Goal: Task Accomplishment & Management: Complete application form

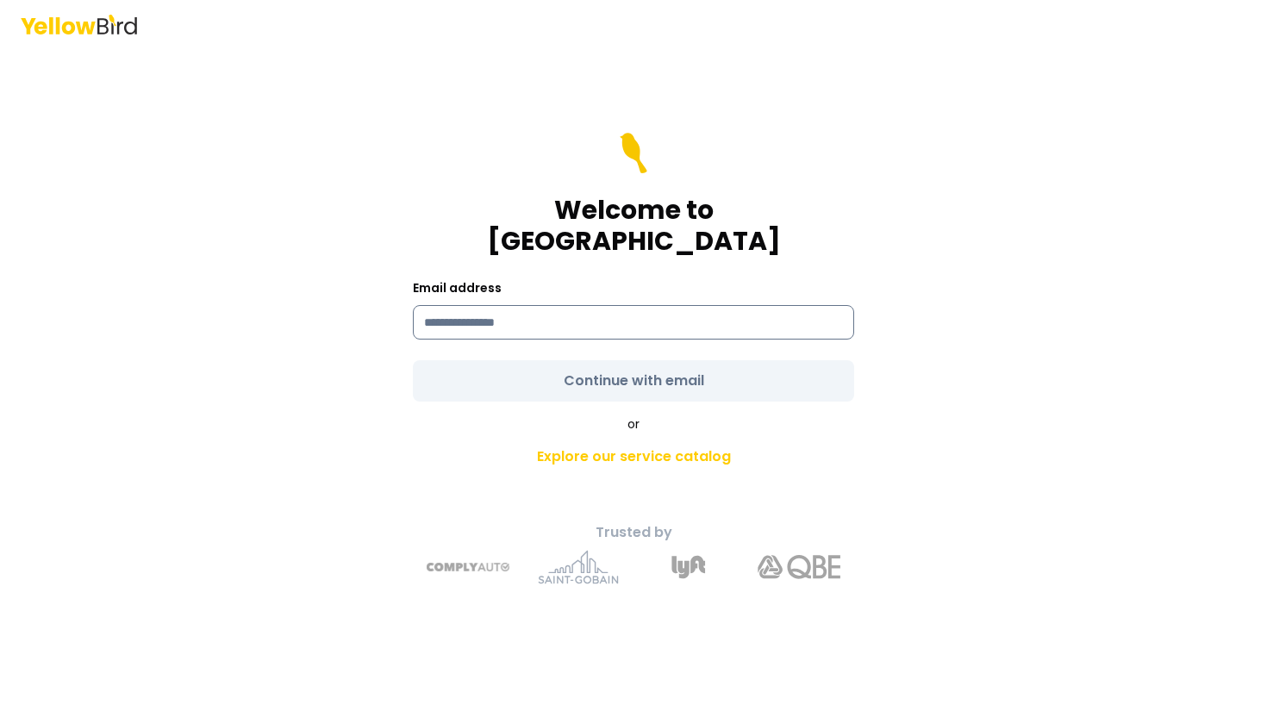
click at [576, 311] on input at bounding box center [633, 322] width 441 height 34
type input "**********"
click at [328, 433] on div "**********" at bounding box center [633, 382] width 634 height 431
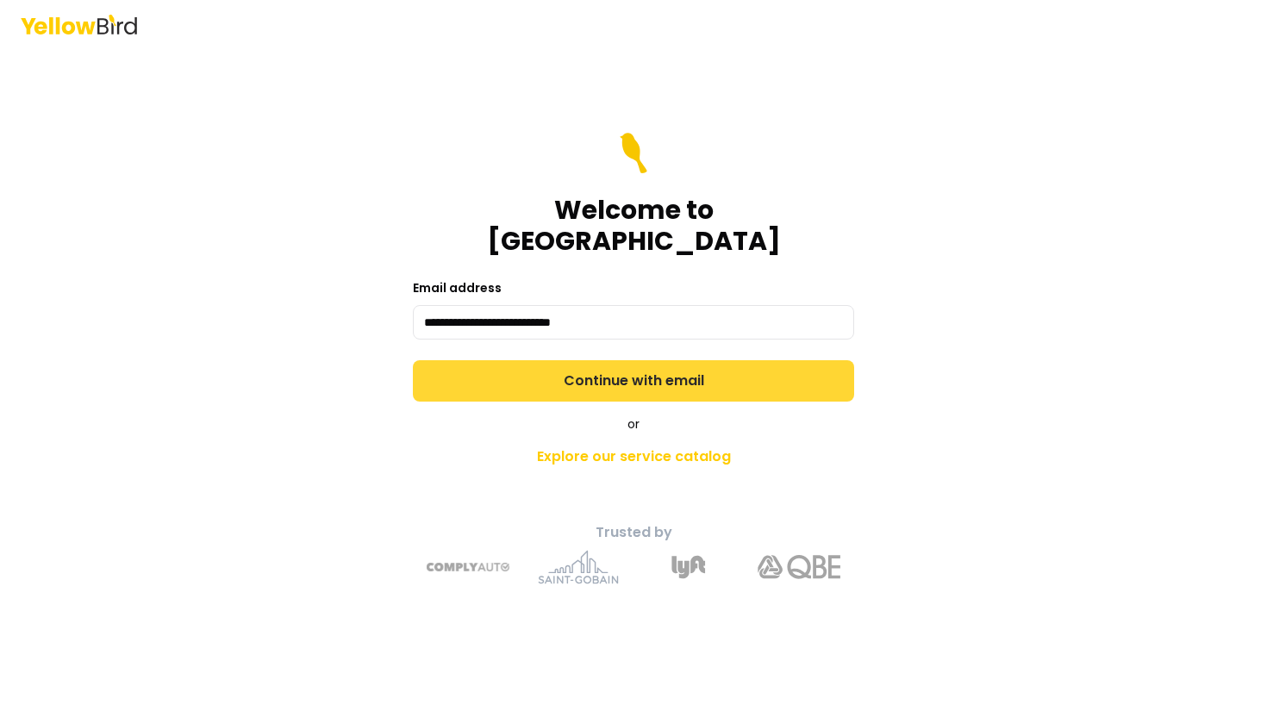
click at [501, 376] on button "Continue with email" at bounding box center [633, 380] width 441 height 41
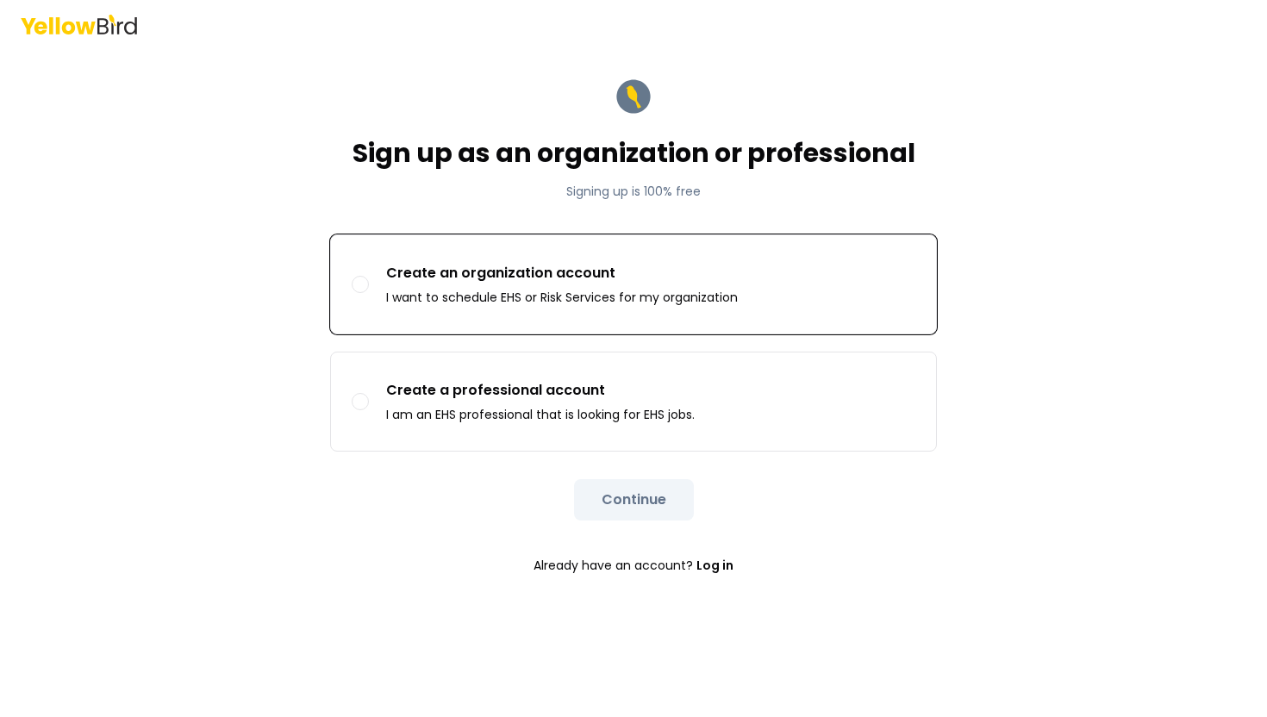
click at [532, 314] on label "Create an organization account I want to schedule EHS or Risk Services for my o…" at bounding box center [633, 284] width 605 height 98
click at [369, 293] on button "Create an organization account I want to schedule EHS or Risk Services for my o…" at bounding box center [360, 284] width 17 height 17
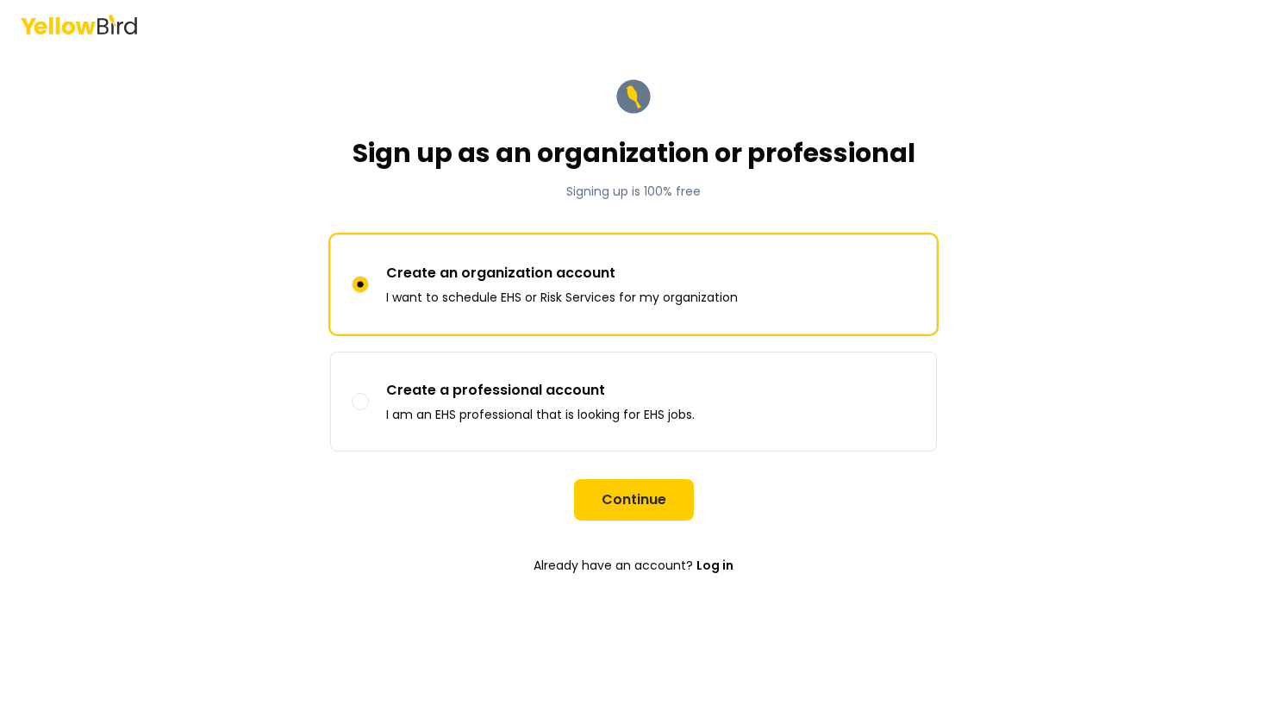
click at [615, 508] on button "Continue" at bounding box center [634, 499] width 120 height 41
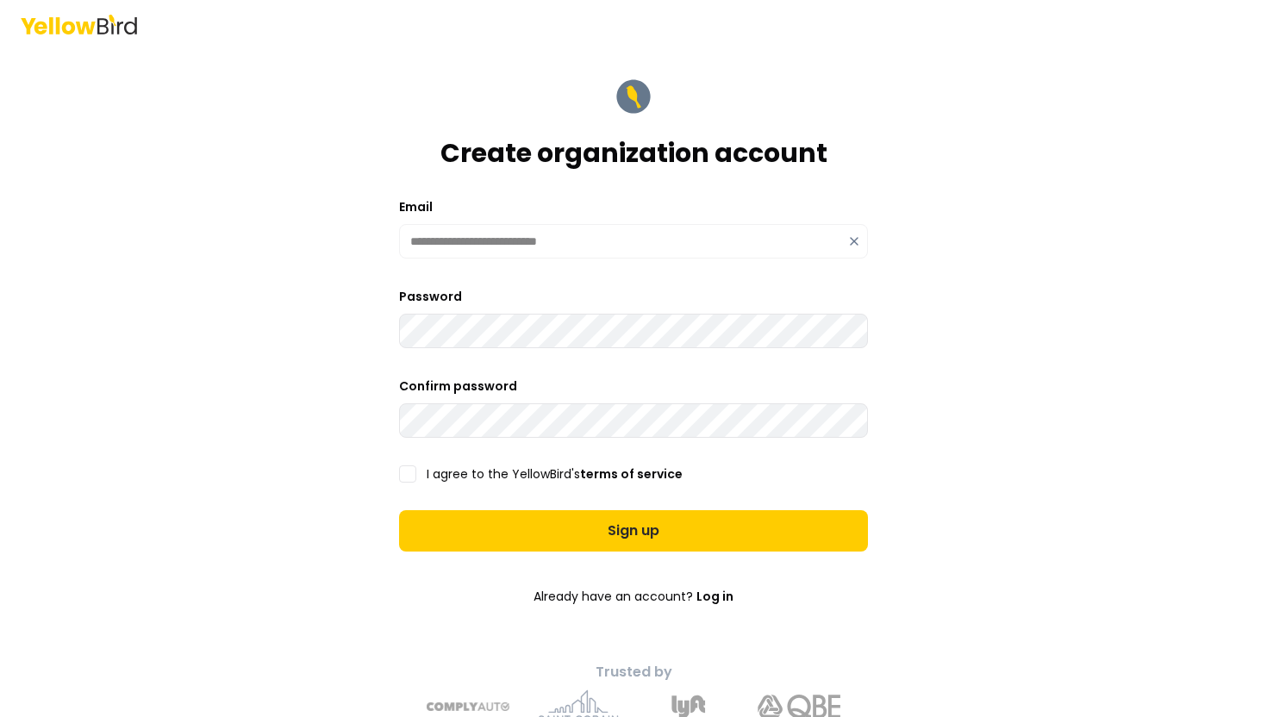
click at [413, 476] on button "I agree to the YellowBird's terms of service" at bounding box center [407, 473] width 17 height 17
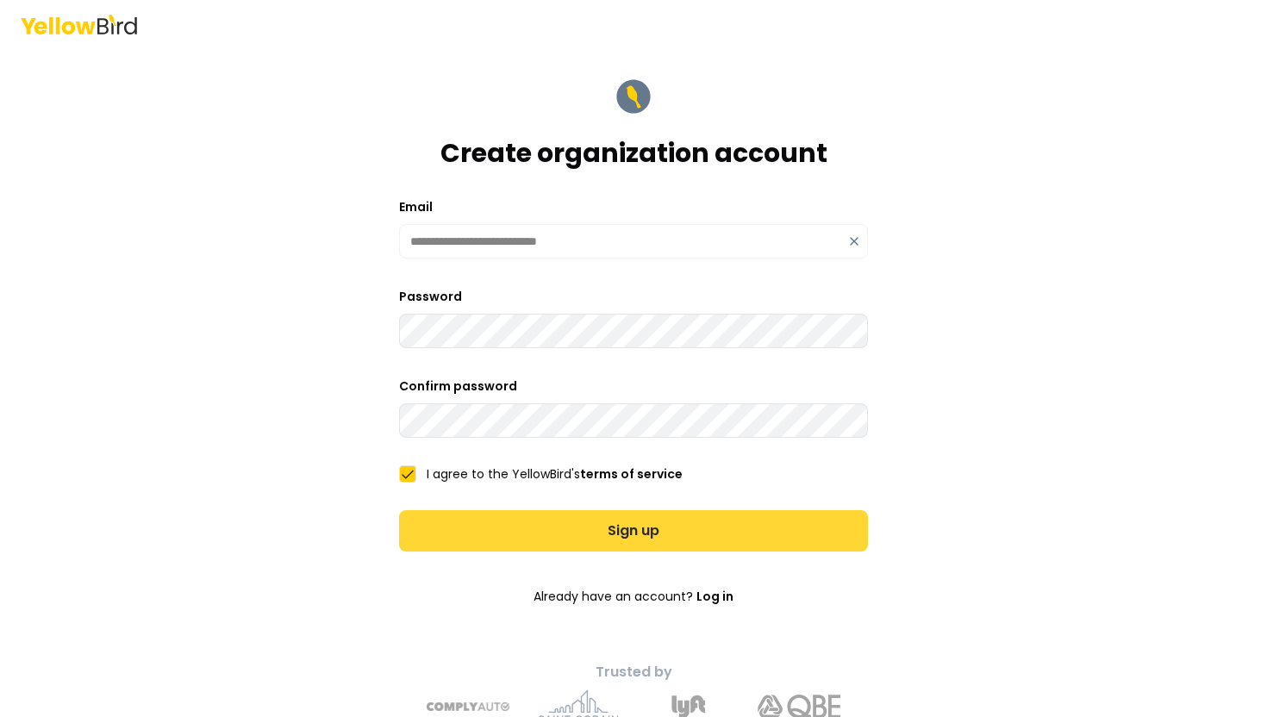
click at [465, 527] on button "Sign up" at bounding box center [633, 530] width 469 height 41
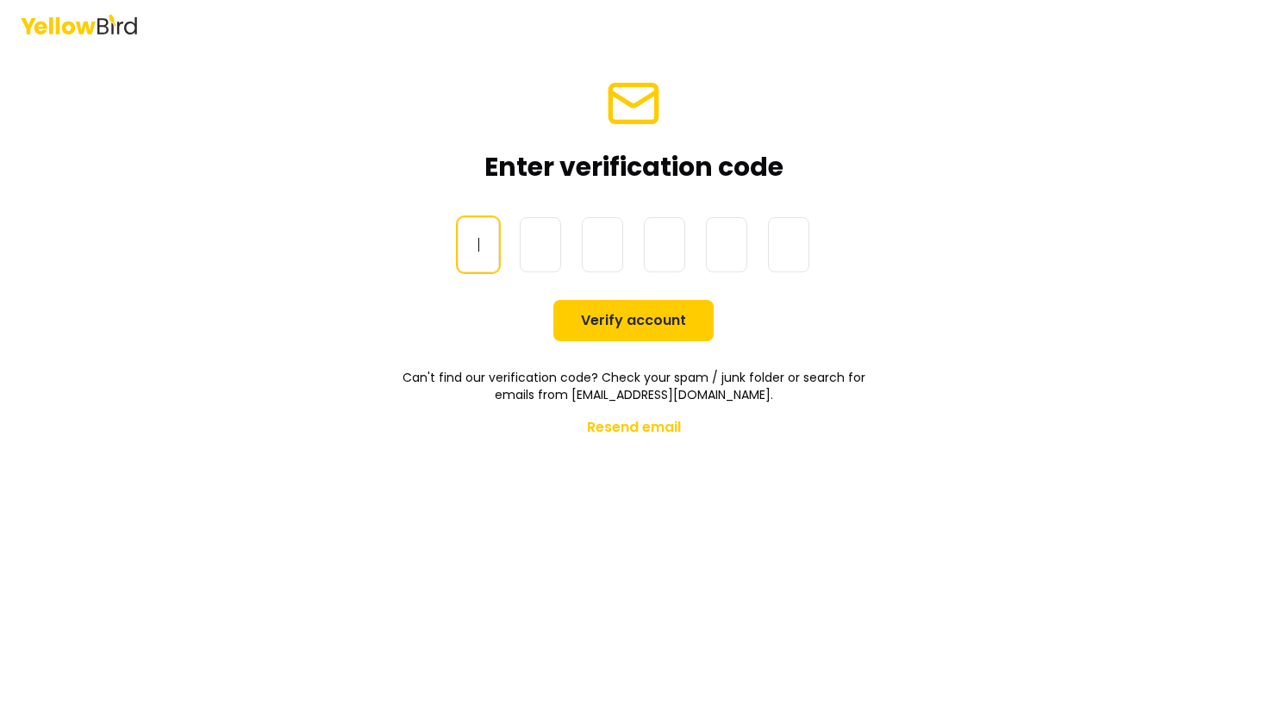
paste input "******"
type input "******"
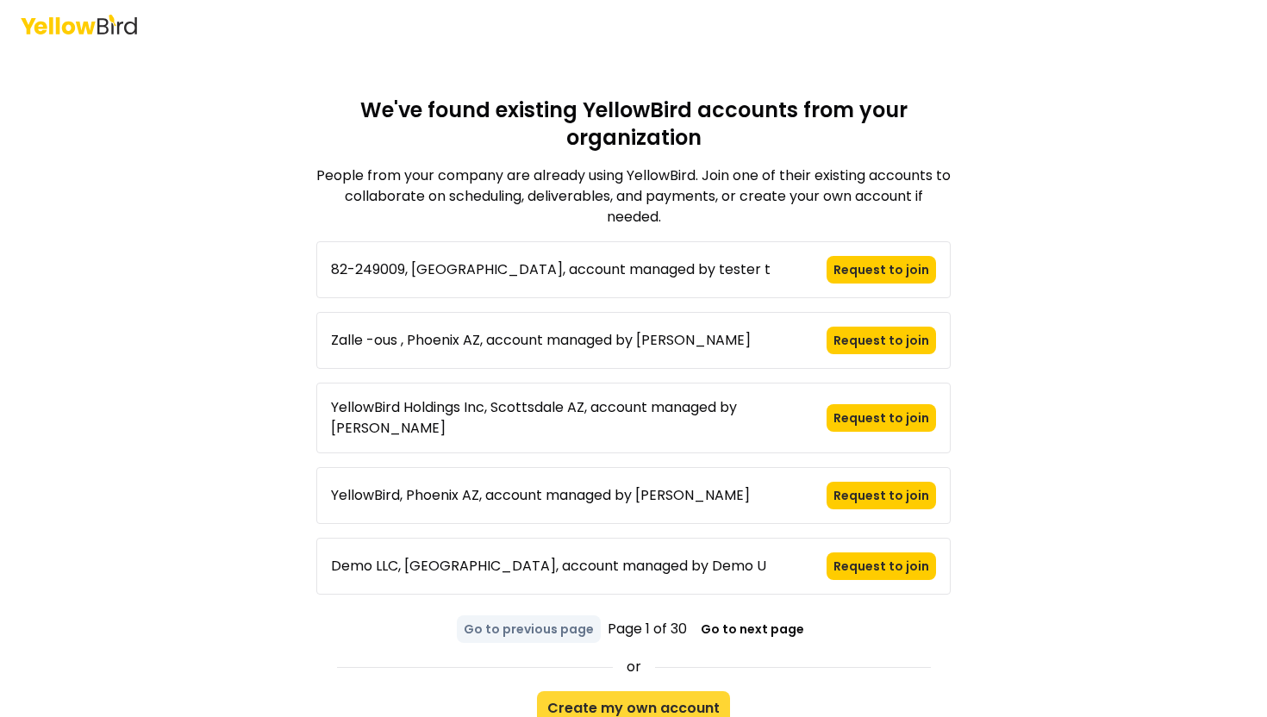
click at [646, 691] on button "Create my own account" at bounding box center [633, 708] width 193 height 34
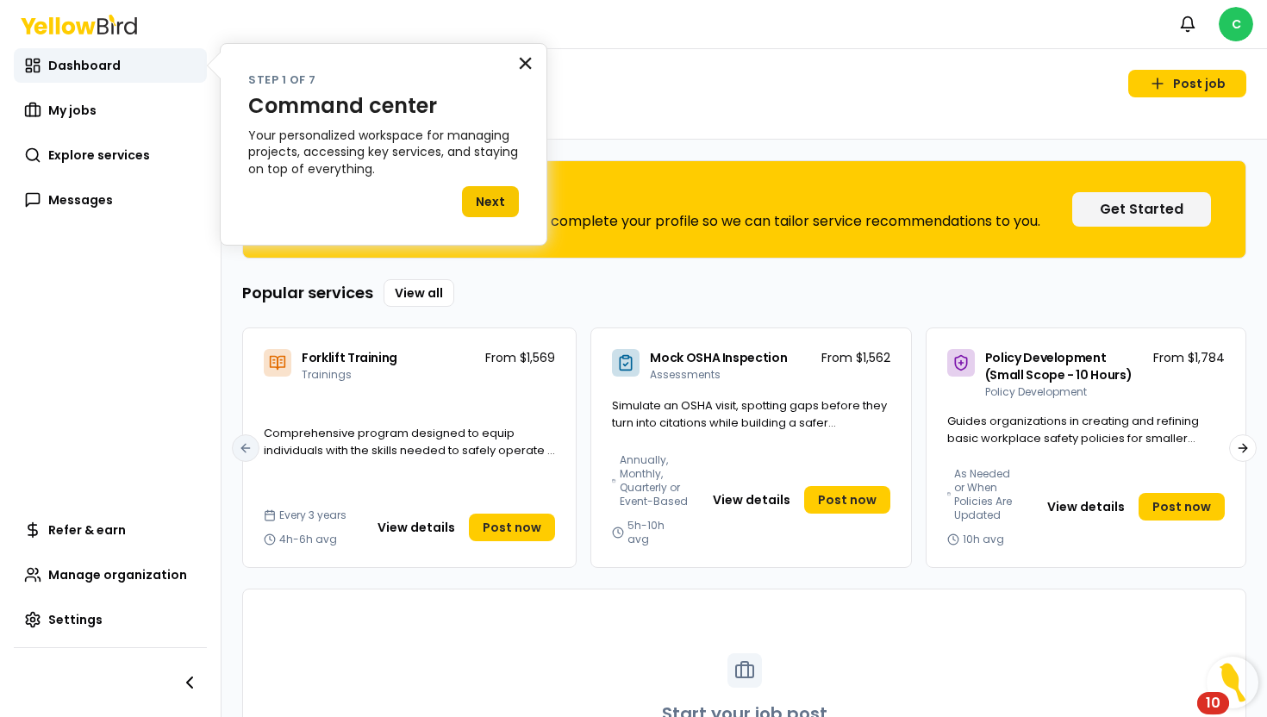
click at [525, 65] on button "×" at bounding box center [525, 63] width 16 height 28
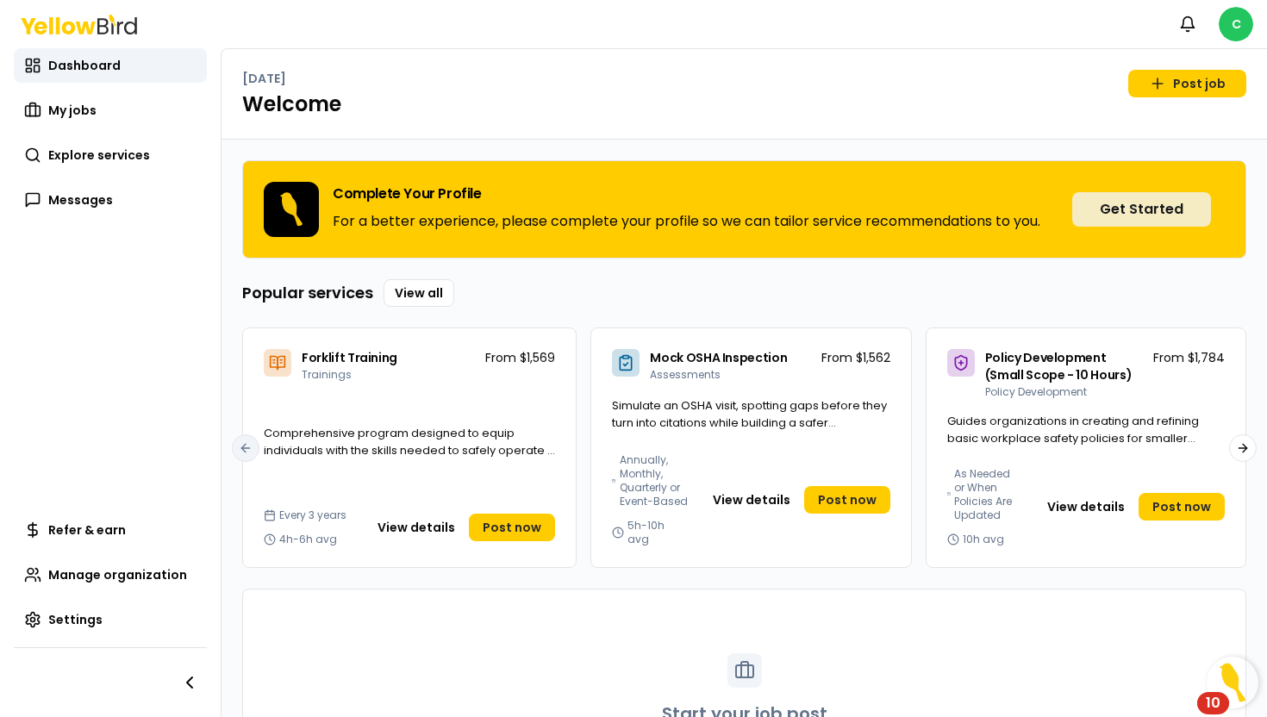
click at [1173, 205] on button "Get Started" at bounding box center [1141, 209] width 139 height 34
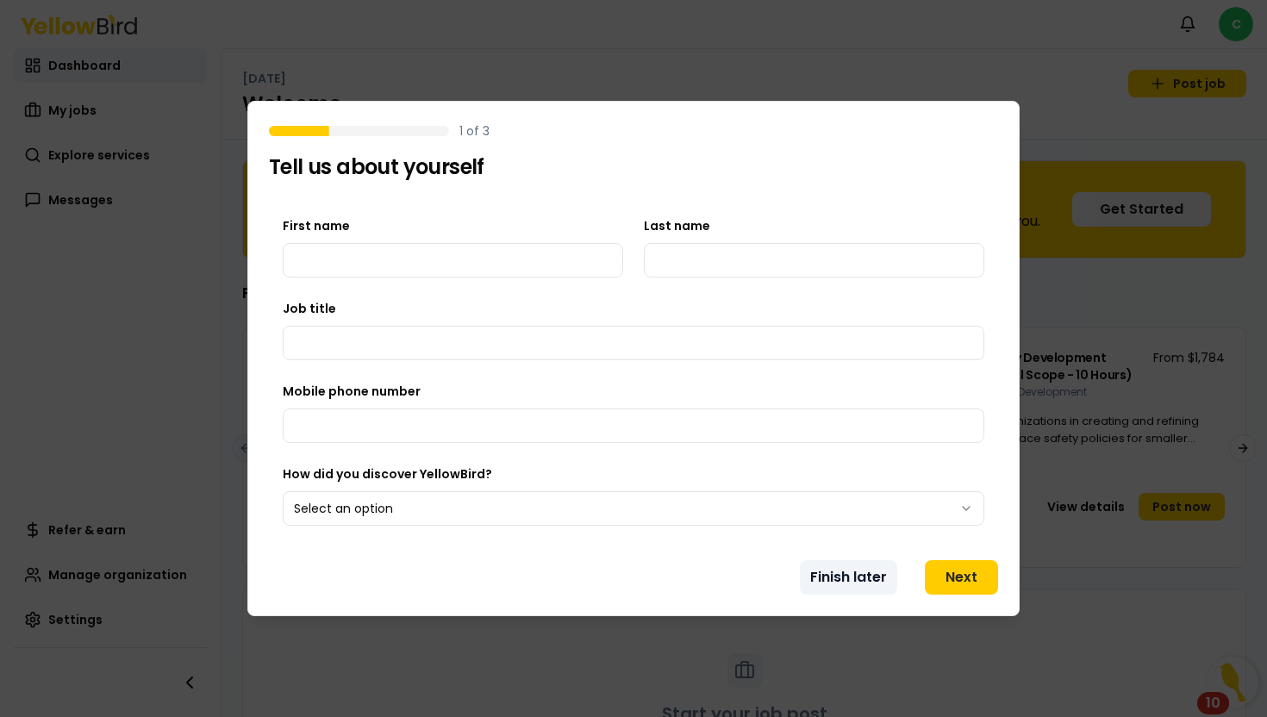
click at [887, 576] on button "Finish later" at bounding box center [848, 577] width 97 height 34
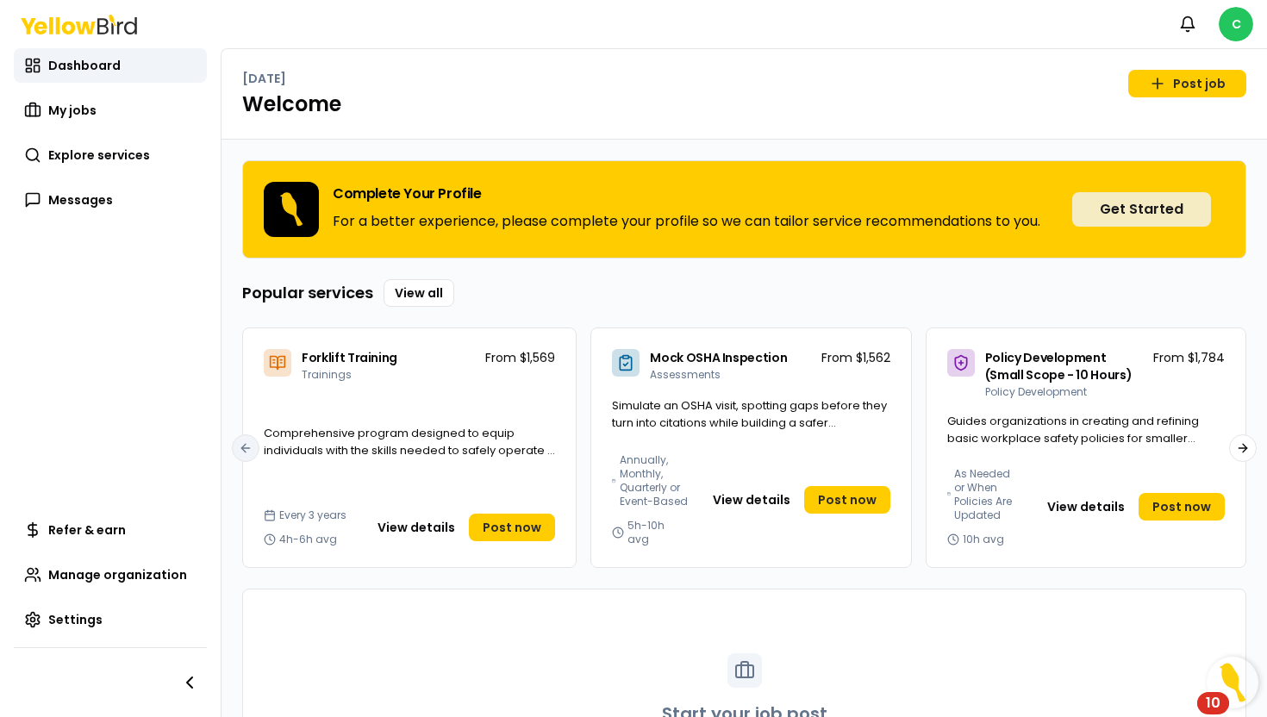
click at [1124, 204] on button "Get Started" at bounding box center [1141, 209] width 139 height 34
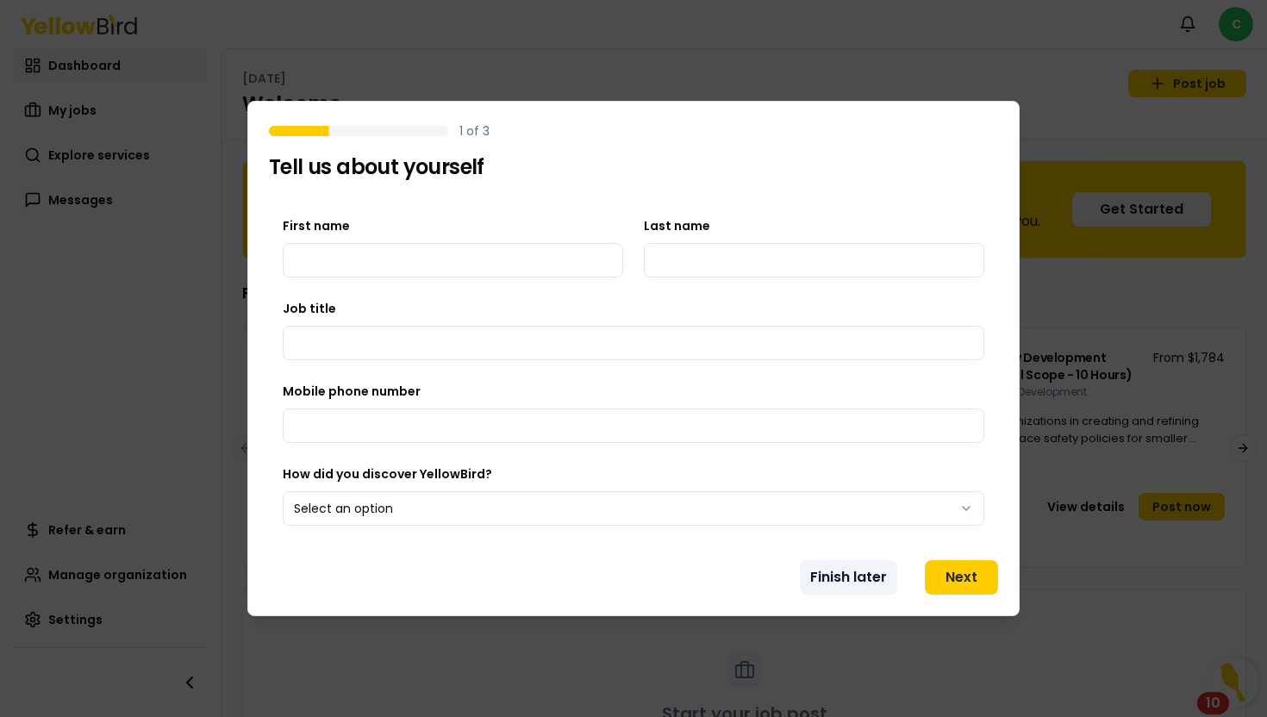
click at [846, 578] on button "Finish later" at bounding box center [848, 577] width 97 height 34
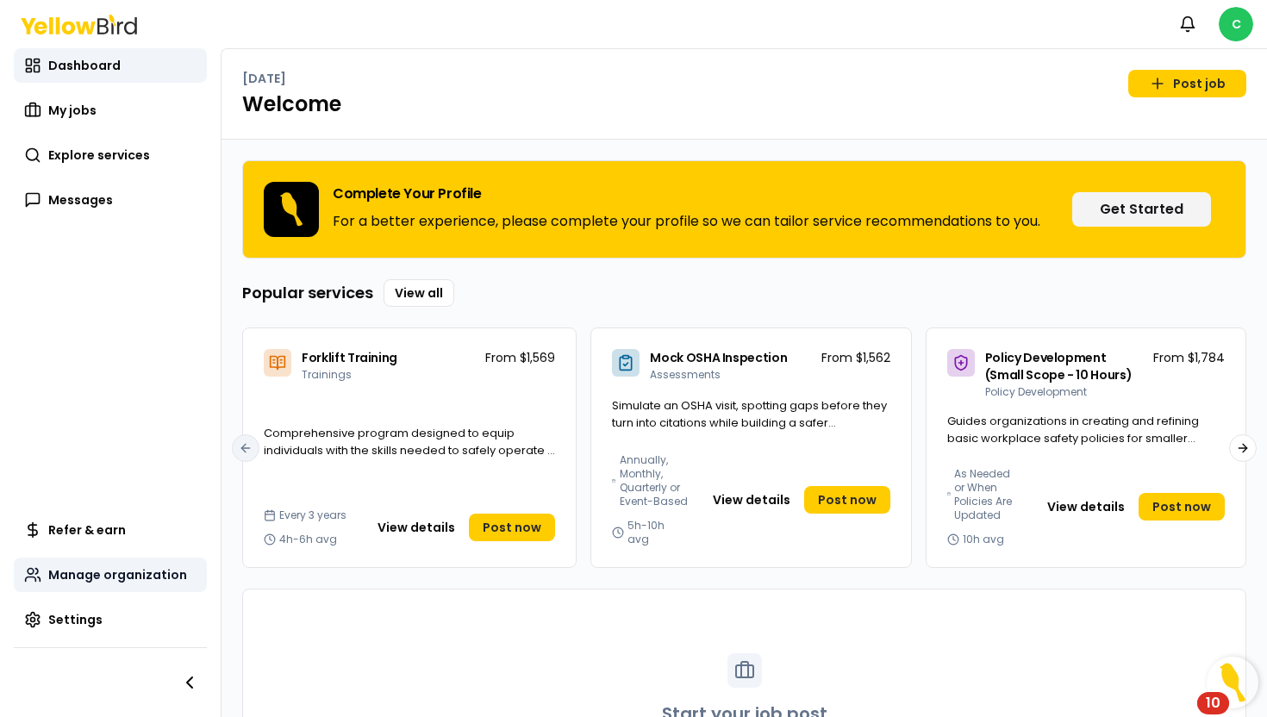
click at [153, 577] on span "Manage organization" at bounding box center [117, 574] width 139 height 17
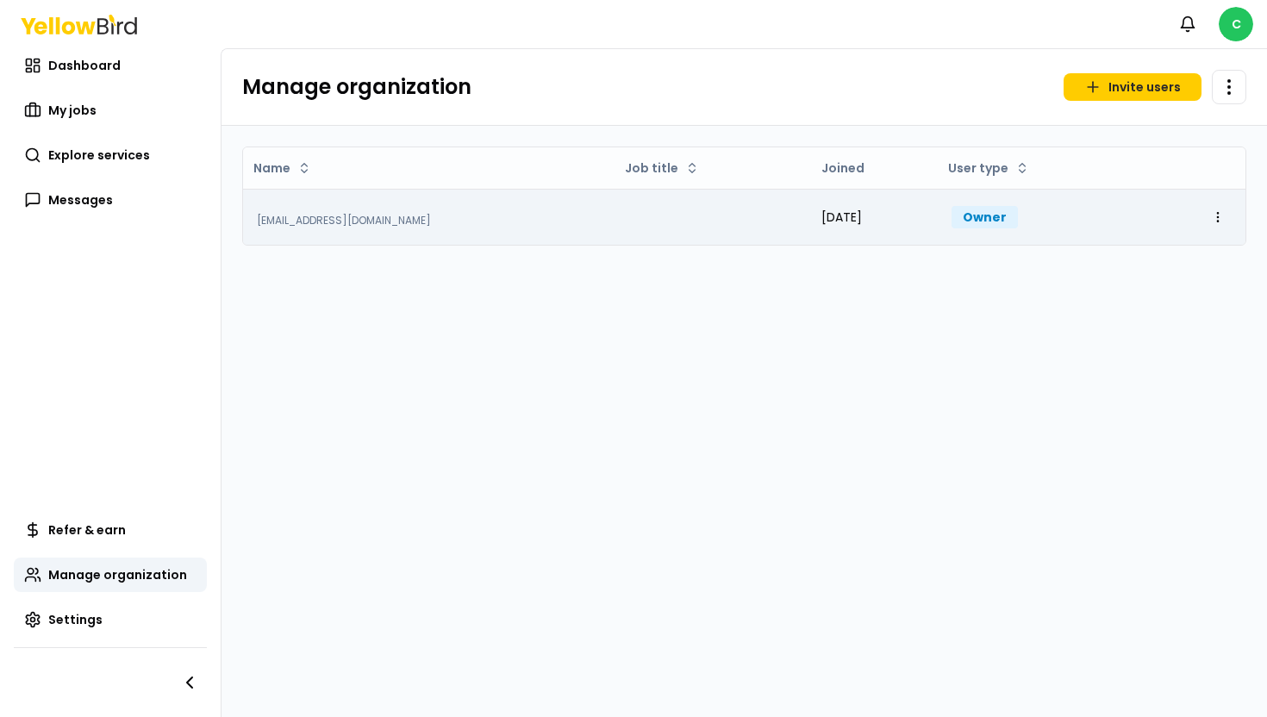
click at [379, 221] on div "[EMAIL_ADDRESS][DOMAIN_NAME]" at bounding box center [429, 221] width 344 height 14
click at [1214, 221] on html "Notifications C Dashboard My jobs Explore services Messages Refer & earn Manage…" at bounding box center [633, 358] width 1267 height 717
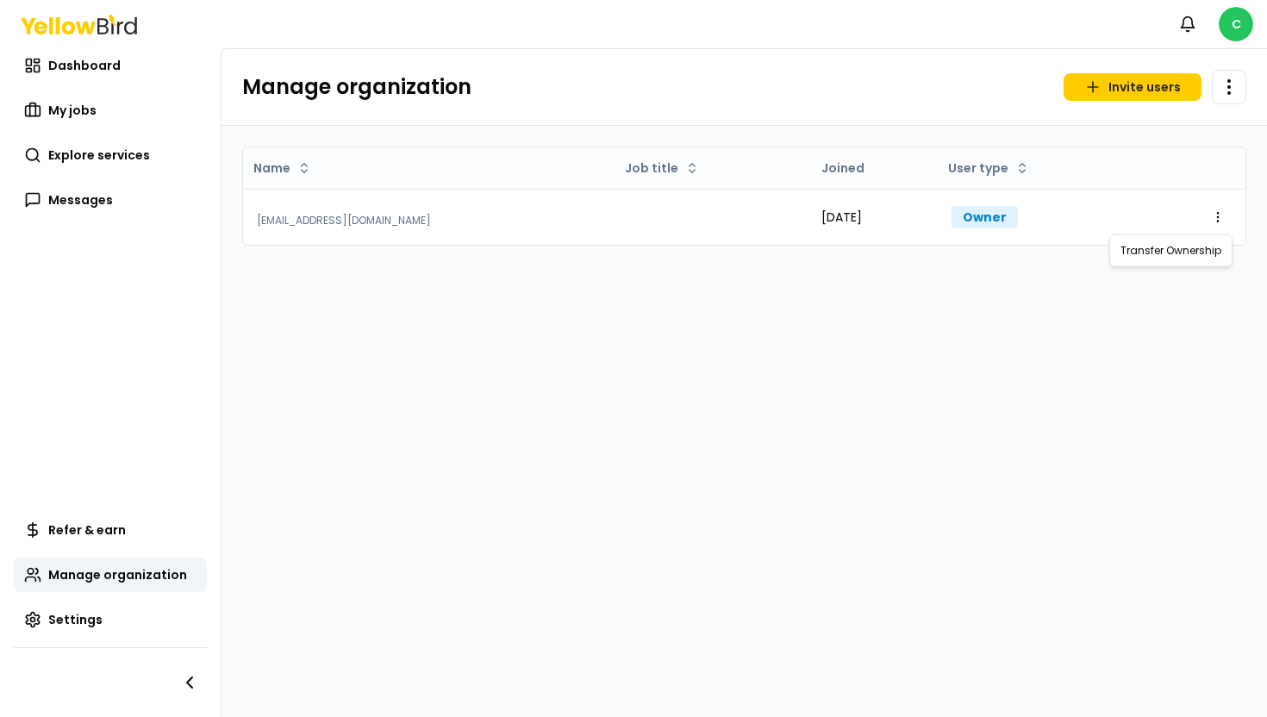
click at [921, 338] on html "Notifications C Dashboard My jobs Explore services Messages Refer & earn Manage…" at bounding box center [633, 358] width 1267 height 717
click at [1228, 82] on html "Notifications C Dashboard My jobs Explore services Messages Refer & earn Manage…" at bounding box center [633, 358] width 1267 height 717
click at [159, 163] on link "Explore services" at bounding box center [110, 155] width 193 height 34
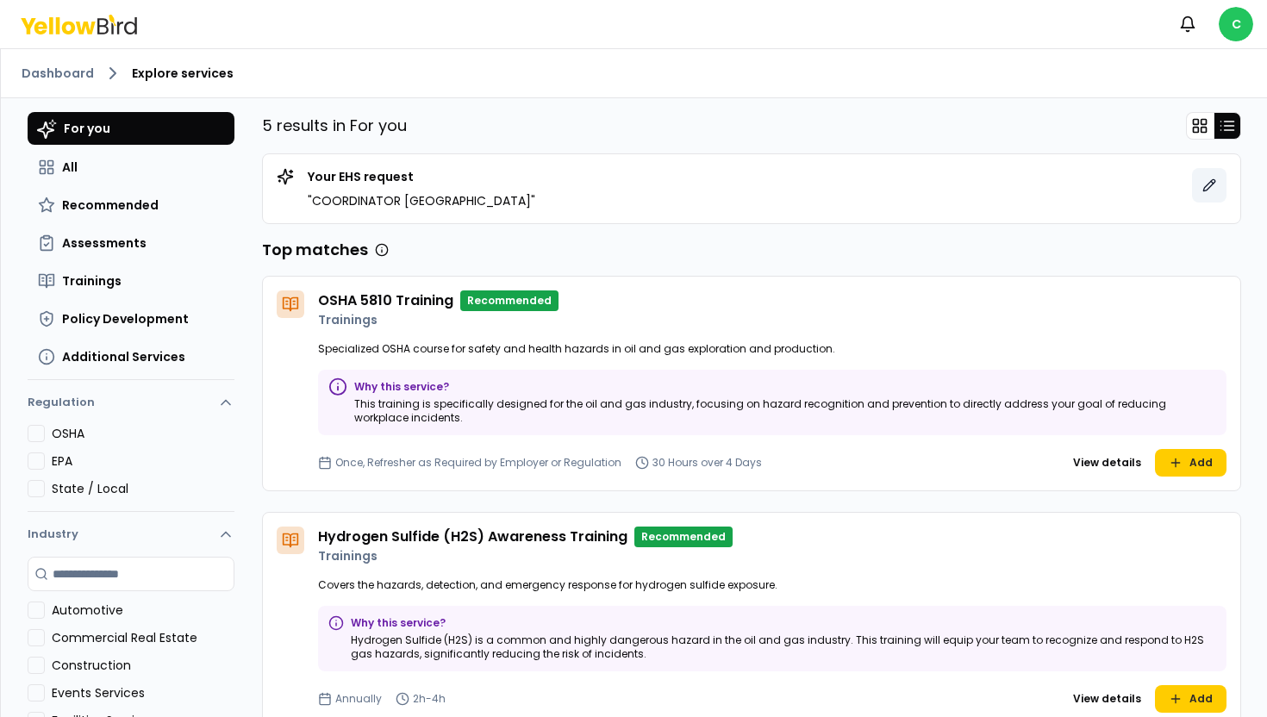
click at [1206, 186] on icon at bounding box center [1209, 185] width 14 height 14
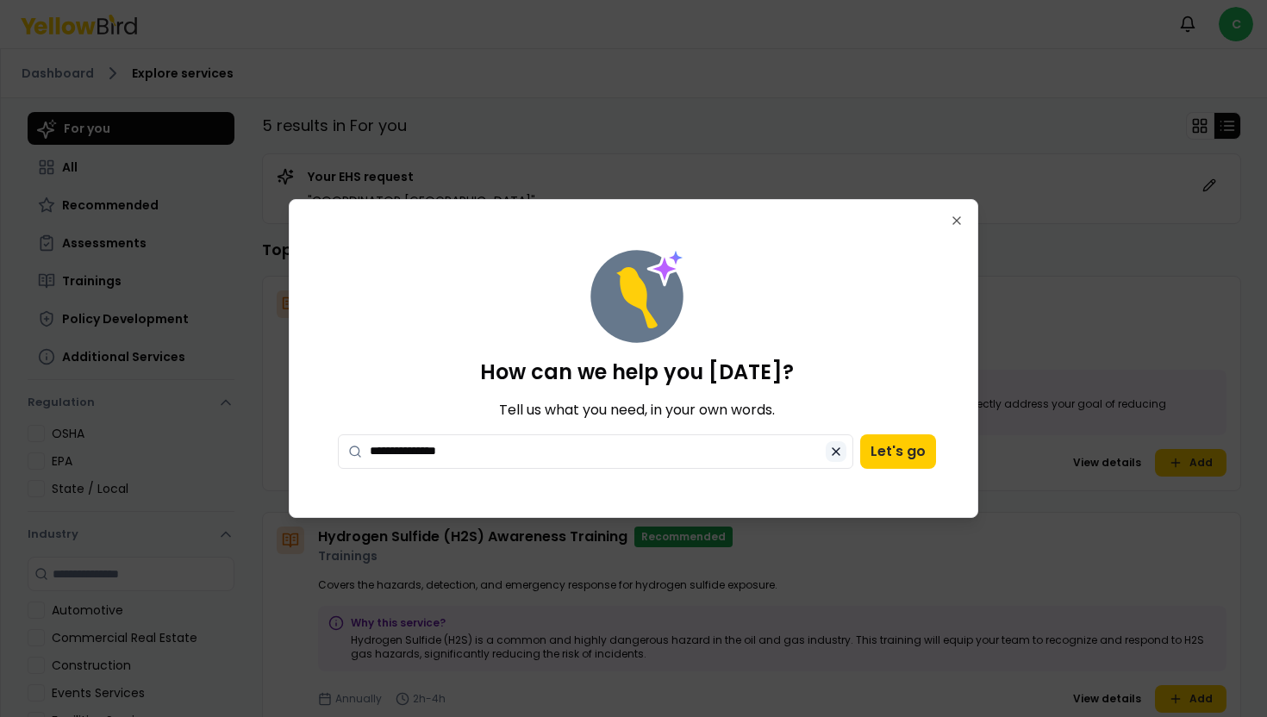
click at [834, 450] on icon at bounding box center [836, 452] width 14 height 14
click at [896, 452] on button "Let's go" at bounding box center [898, 451] width 76 height 34
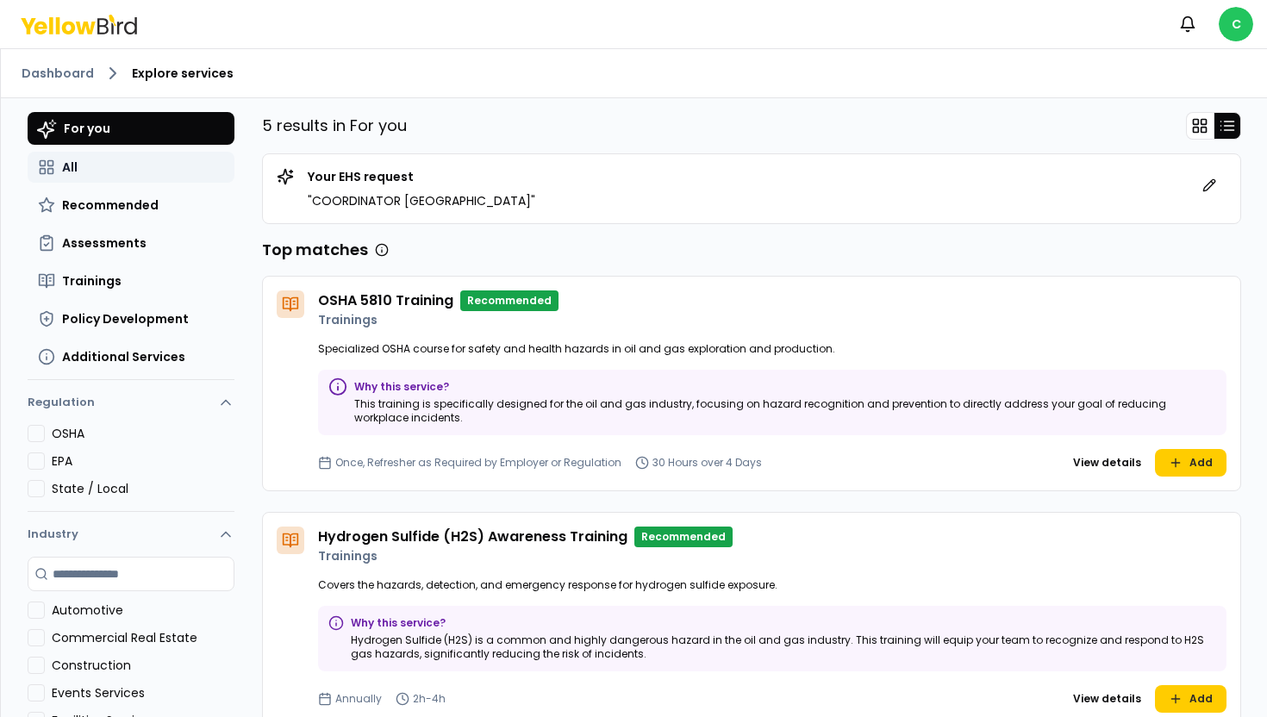
click at [168, 174] on button "All" at bounding box center [131, 167] width 207 height 31
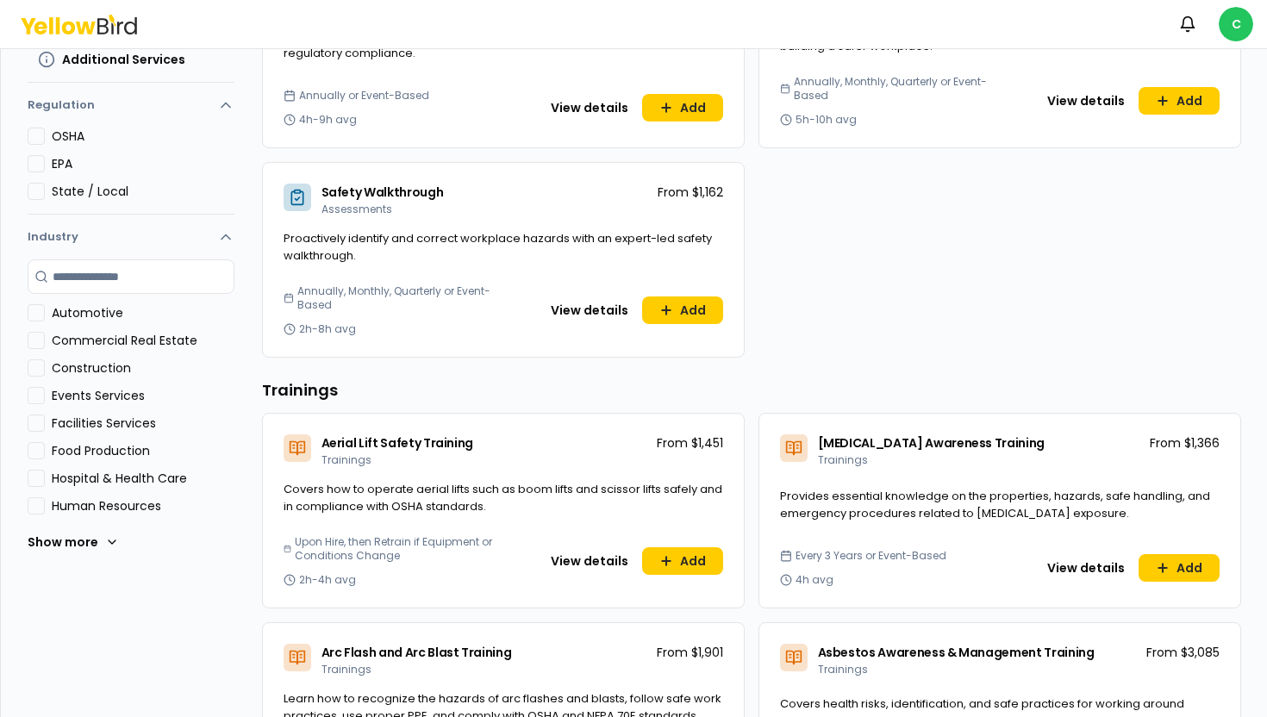
scroll to position [53, 0]
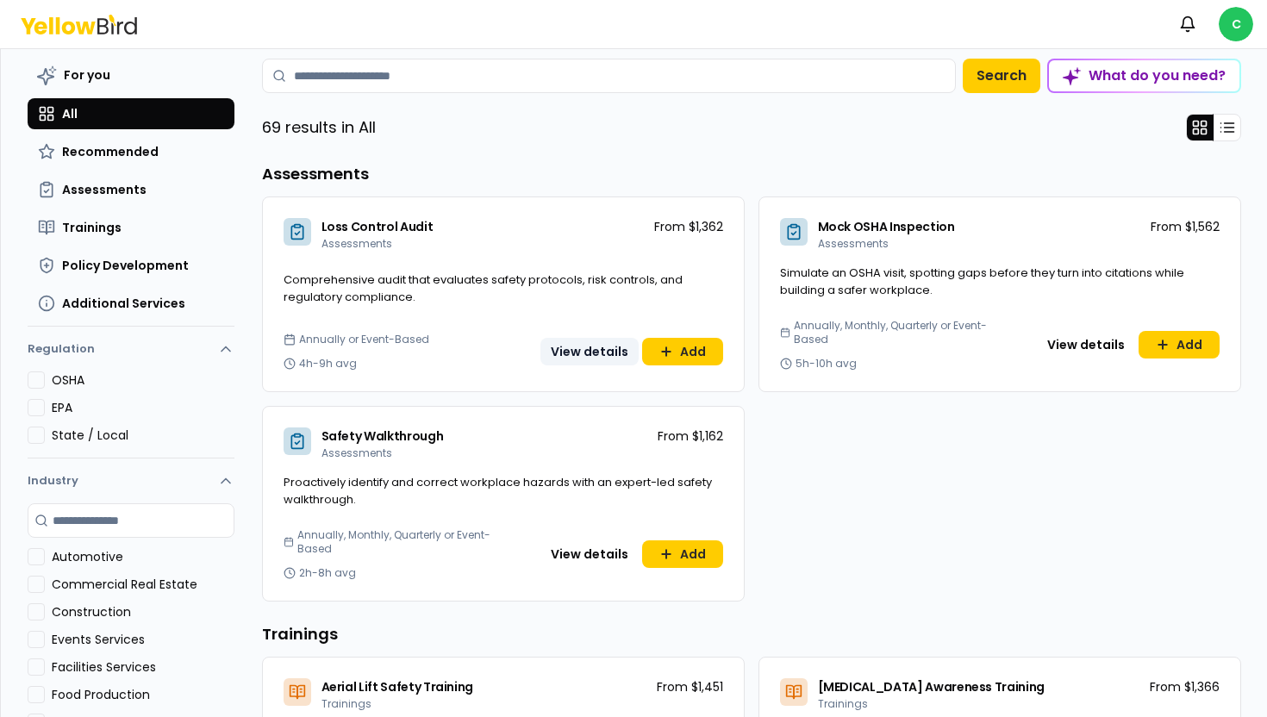
click at [594, 358] on button "View details" at bounding box center [589, 352] width 98 height 28
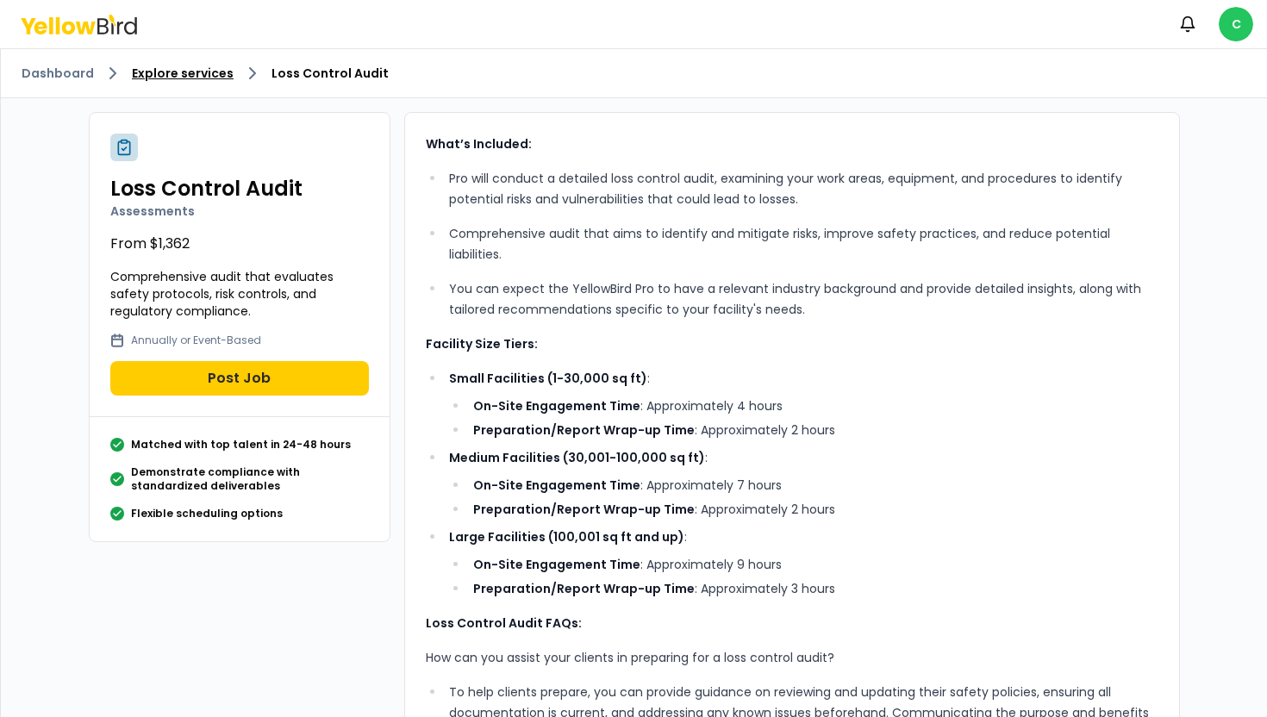
click at [212, 72] on link "Explore services" at bounding box center [183, 73] width 102 height 17
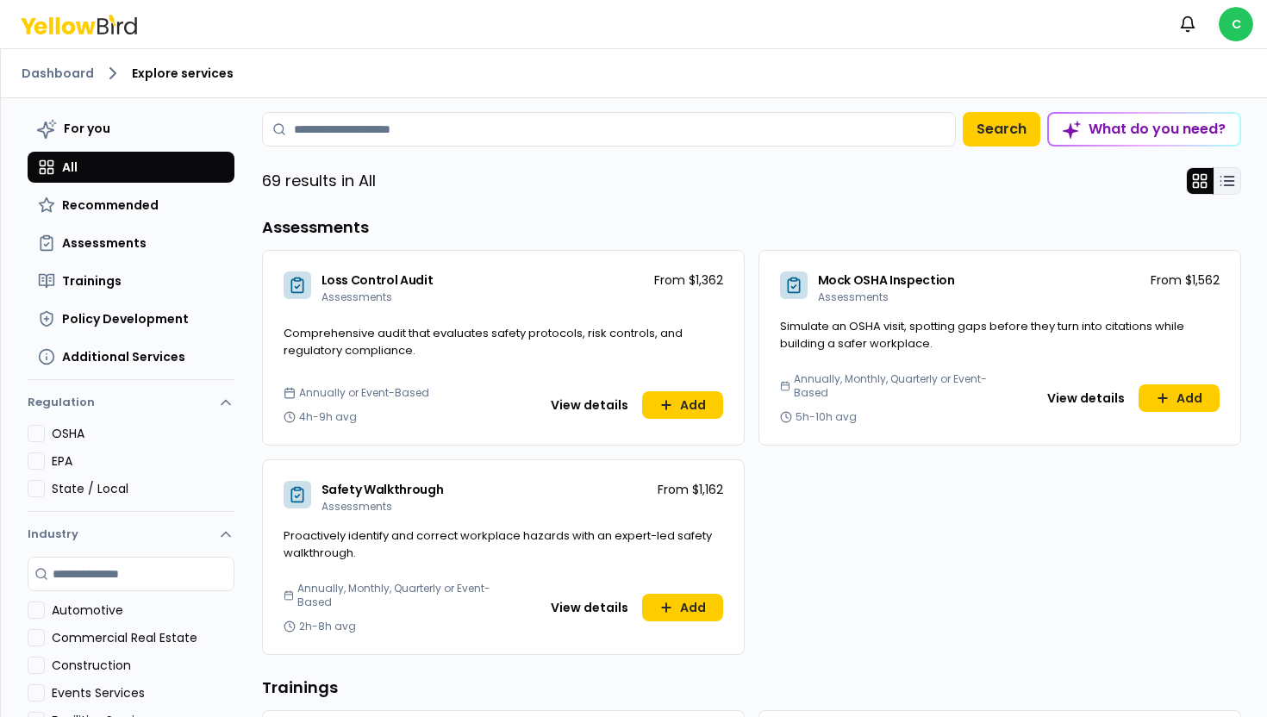
click at [1227, 177] on line at bounding box center [1228, 177] width 9 height 0
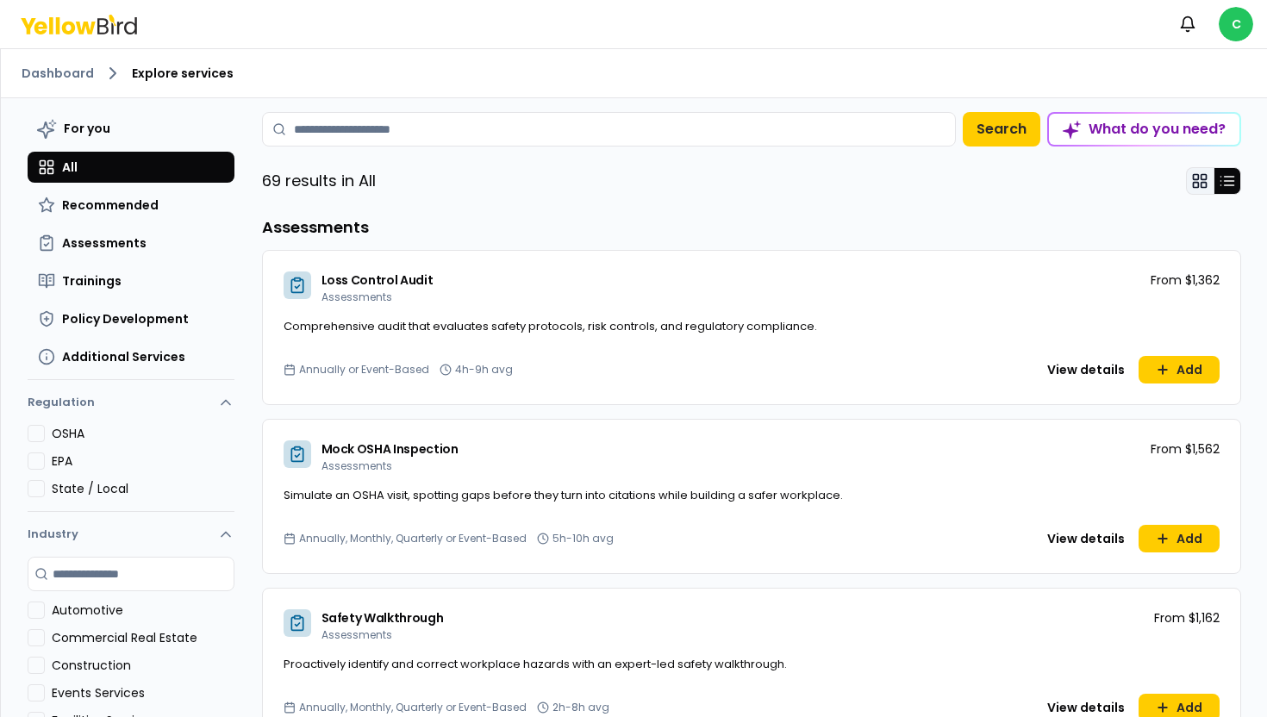
click at [1203, 176] on icon at bounding box center [1199, 180] width 17 height 17
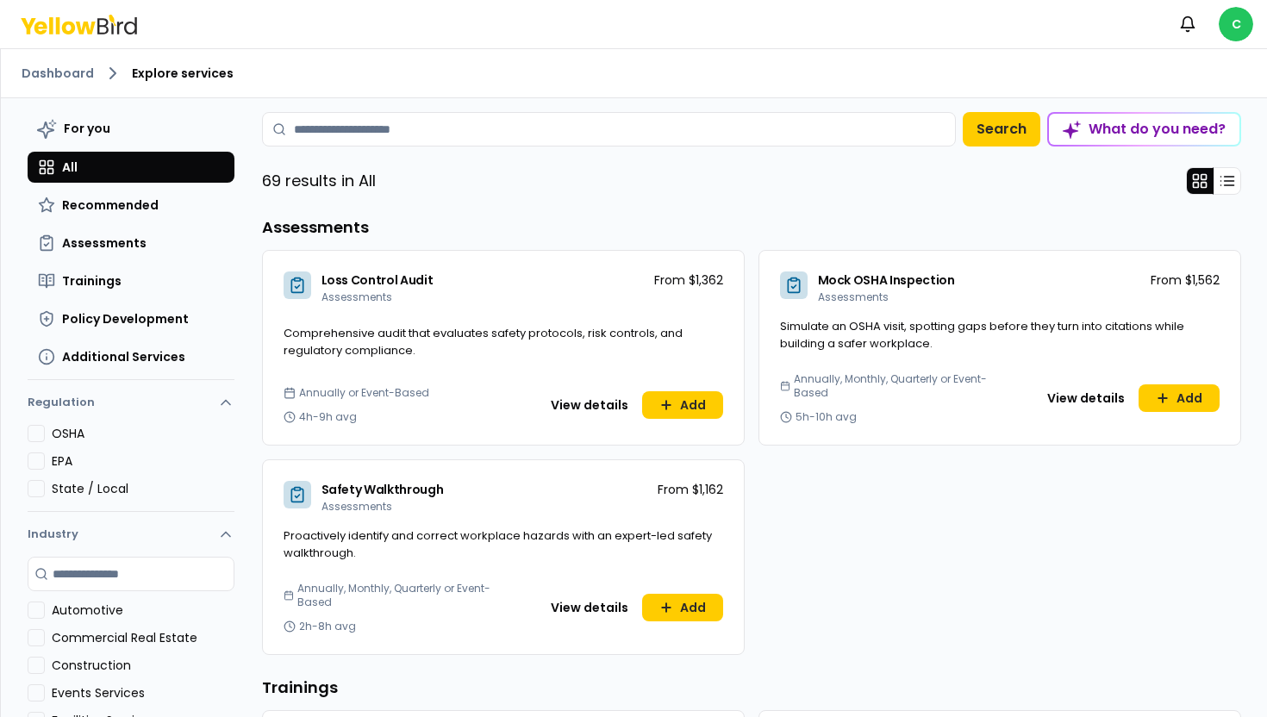
click at [81, 28] on icon at bounding box center [79, 25] width 116 height 20
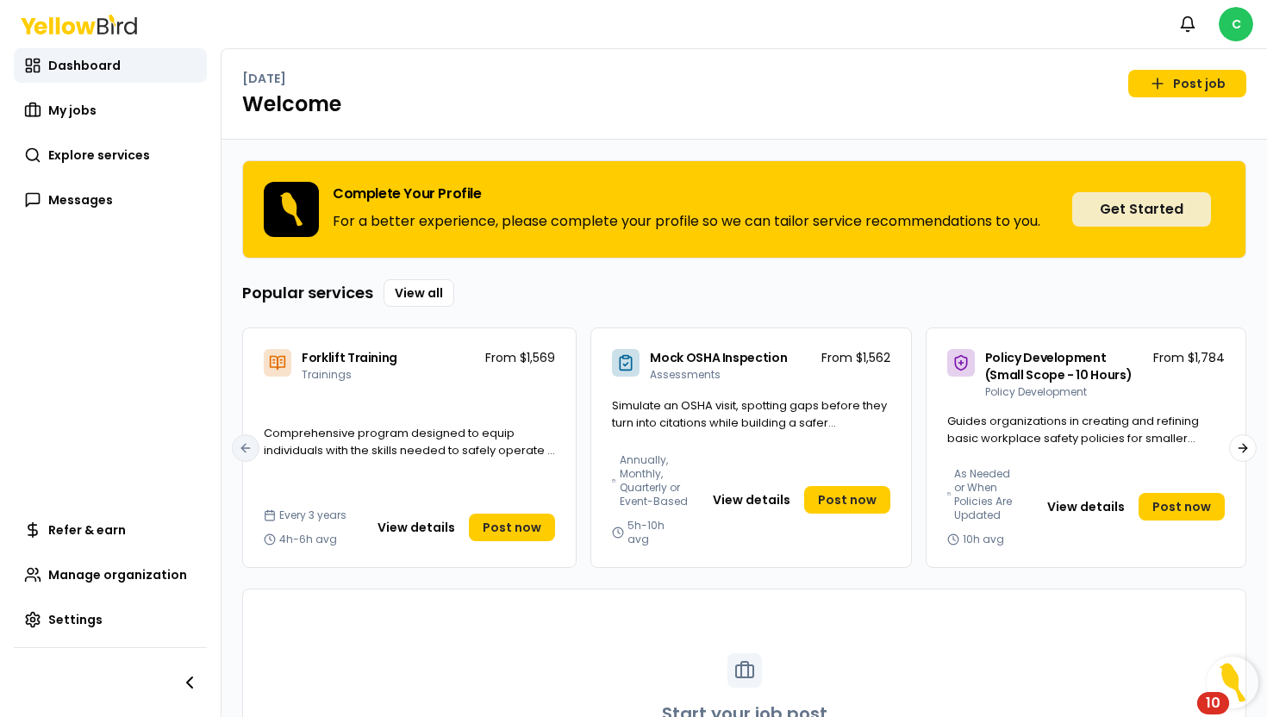
click at [1107, 218] on button "Get Started" at bounding box center [1141, 209] width 139 height 34
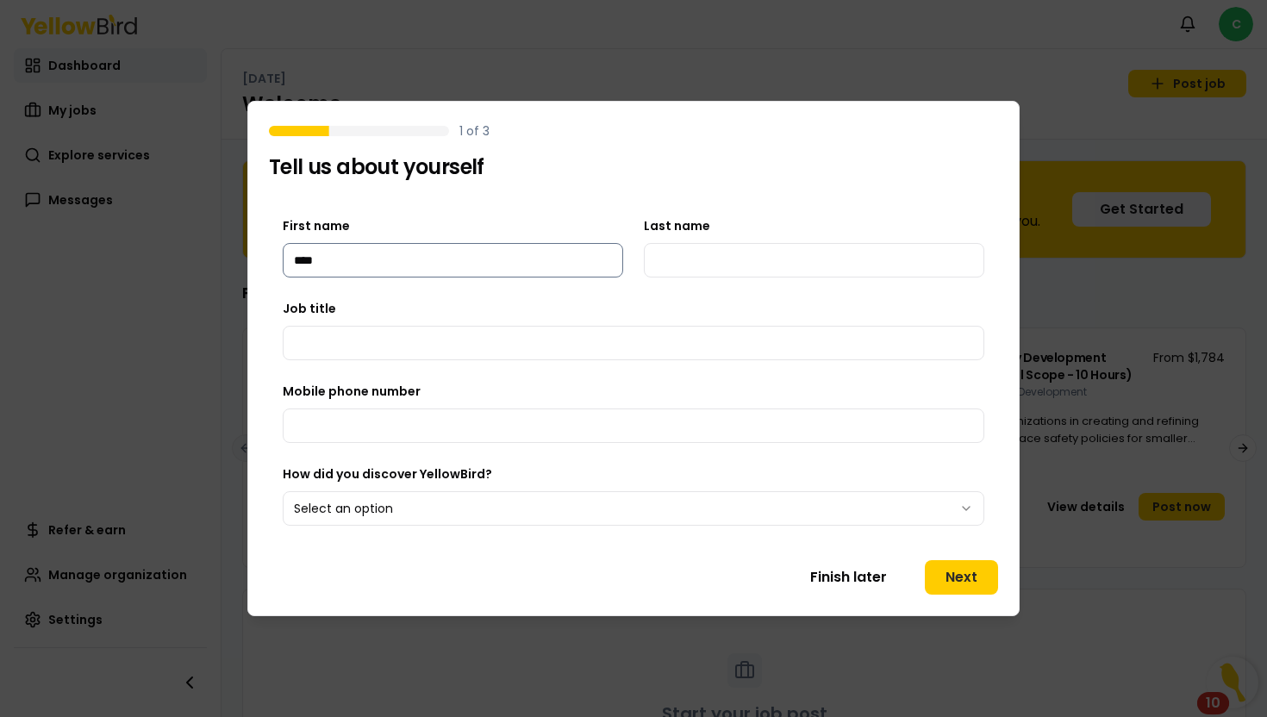
type input "****"
type input "*****"
type input "****"
click at [321, 429] on input "Mobile phone number" at bounding box center [634, 426] width 702 height 34
type input "**********"
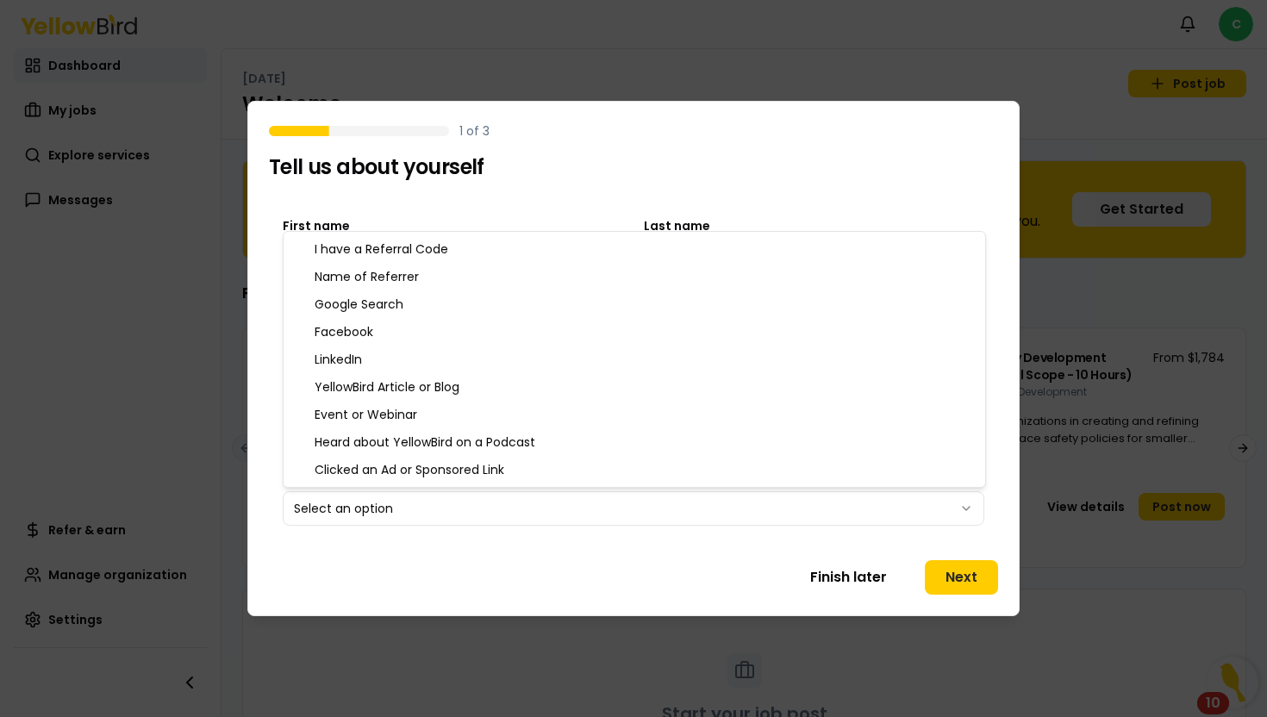
click at [348, 519] on body "Notifications C Dashboard My jobs Explore services Messages Refer & earn Manage…" at bounding box center [633, 358] width 1267 height 717
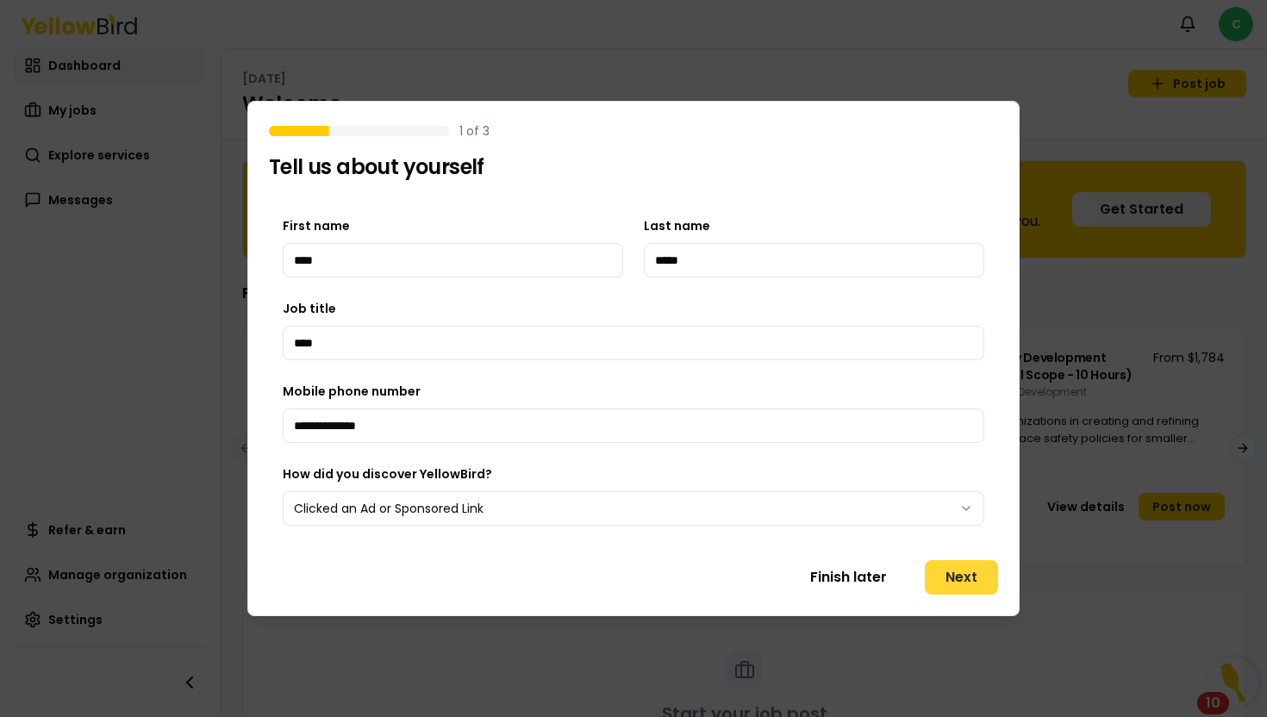
click at [944, 573] on button "Next" at bounding box center [961, 577] width 73 height 34
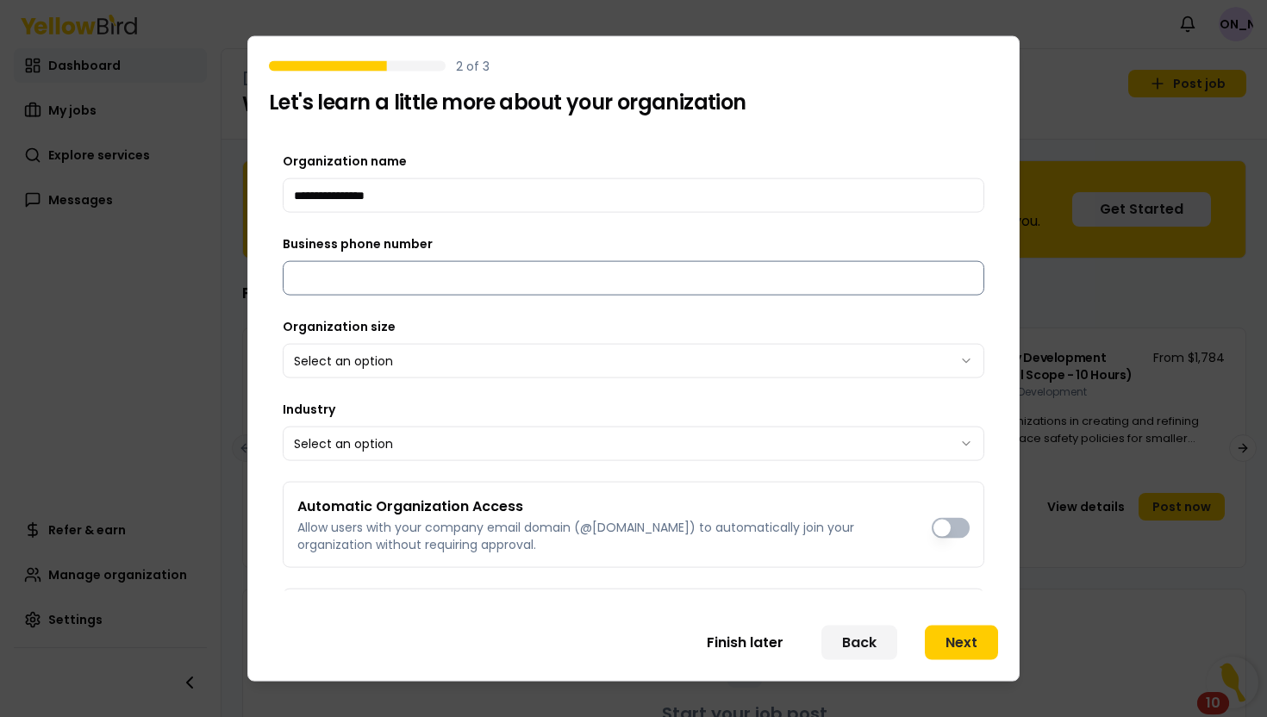
click at [665, 285] on input "Business phone number" at bounding box center [634, 278] width 702 height 34
click at [786, 638] on button "Finish later" at bounding box center [744, 642] width 97 height 34
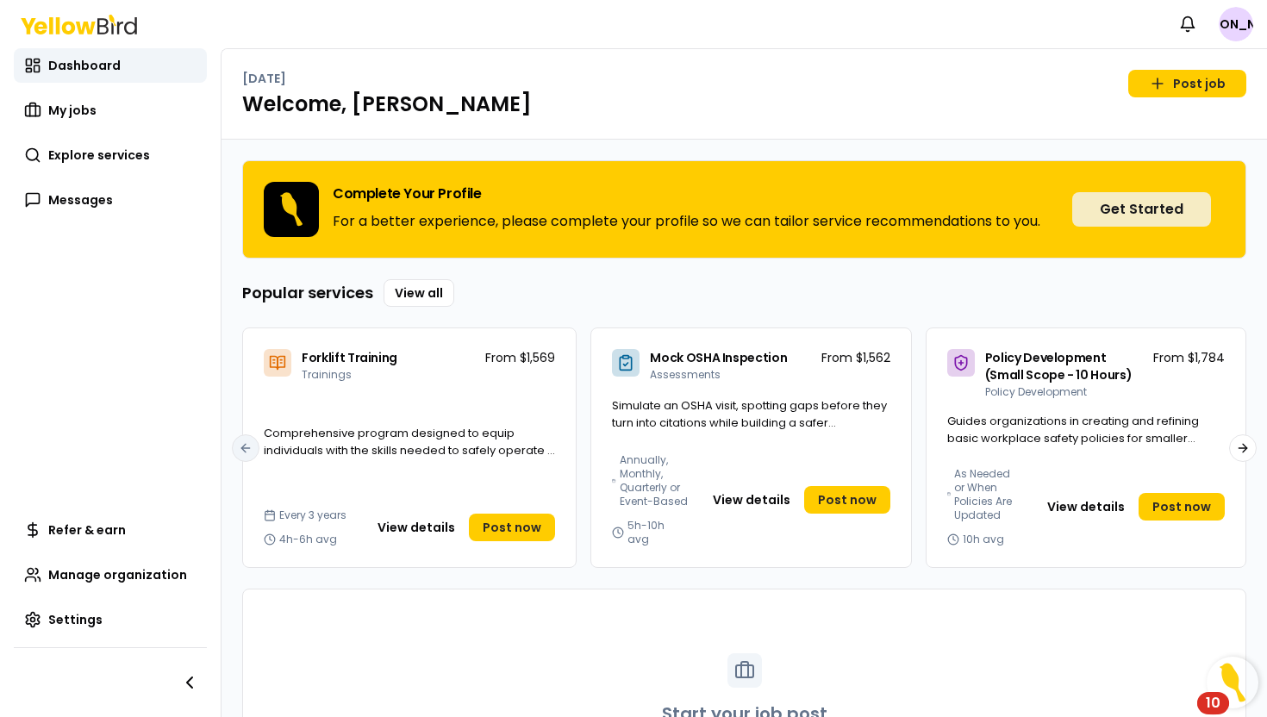
click at [1181, 210] on button "Get Started" at bounding box center [1141, 209] width 139 height 34
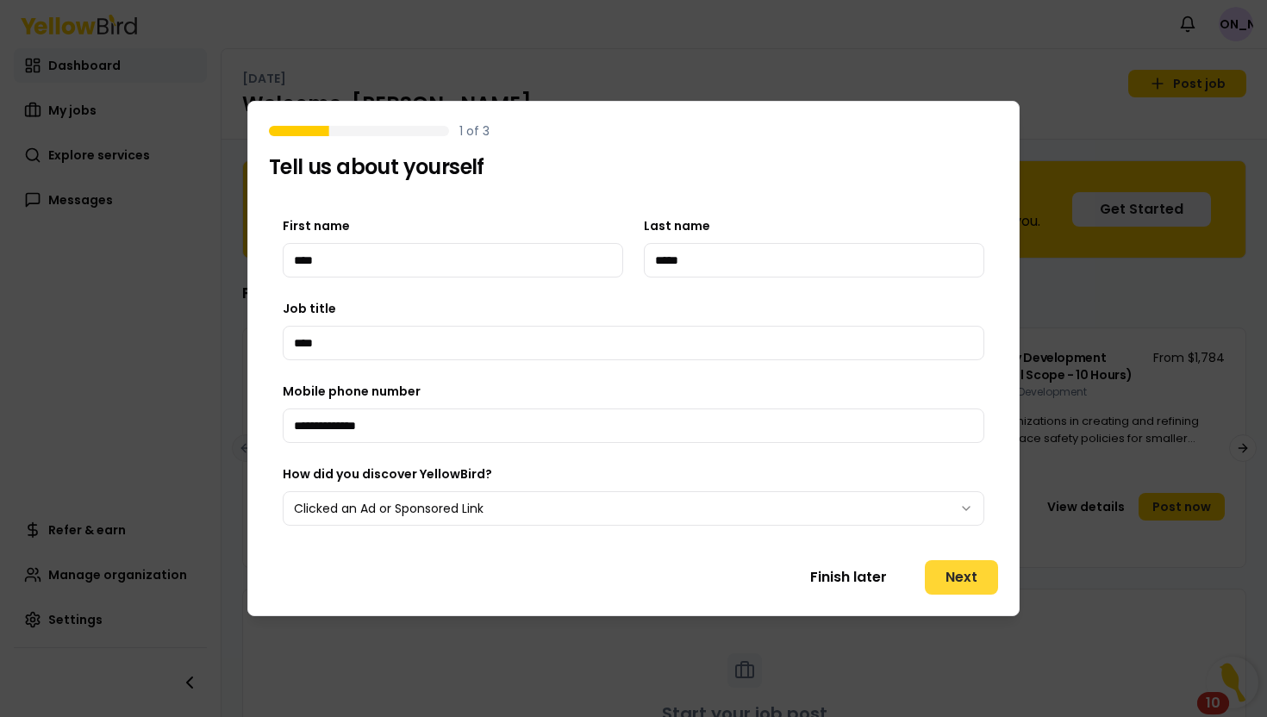
click at [958, 577] on button "Next" at bounding box center [961, 577] width 73 height 34
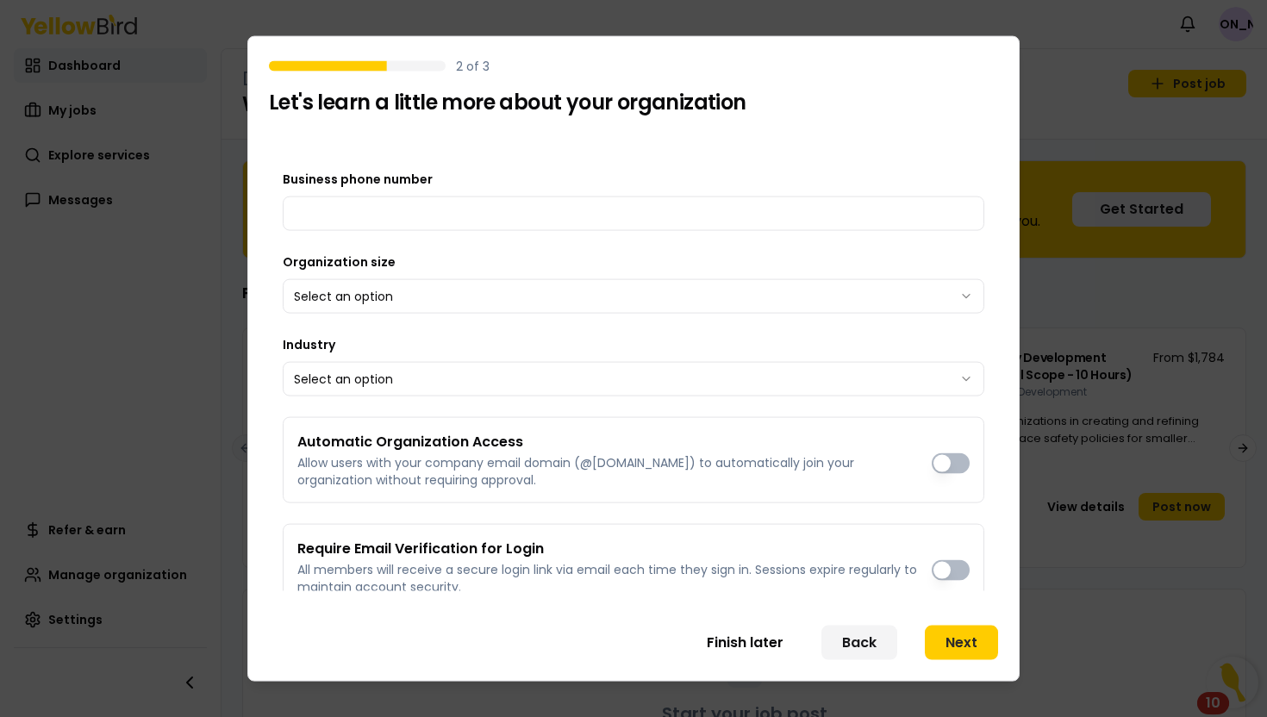
scroll to position [84, 0]
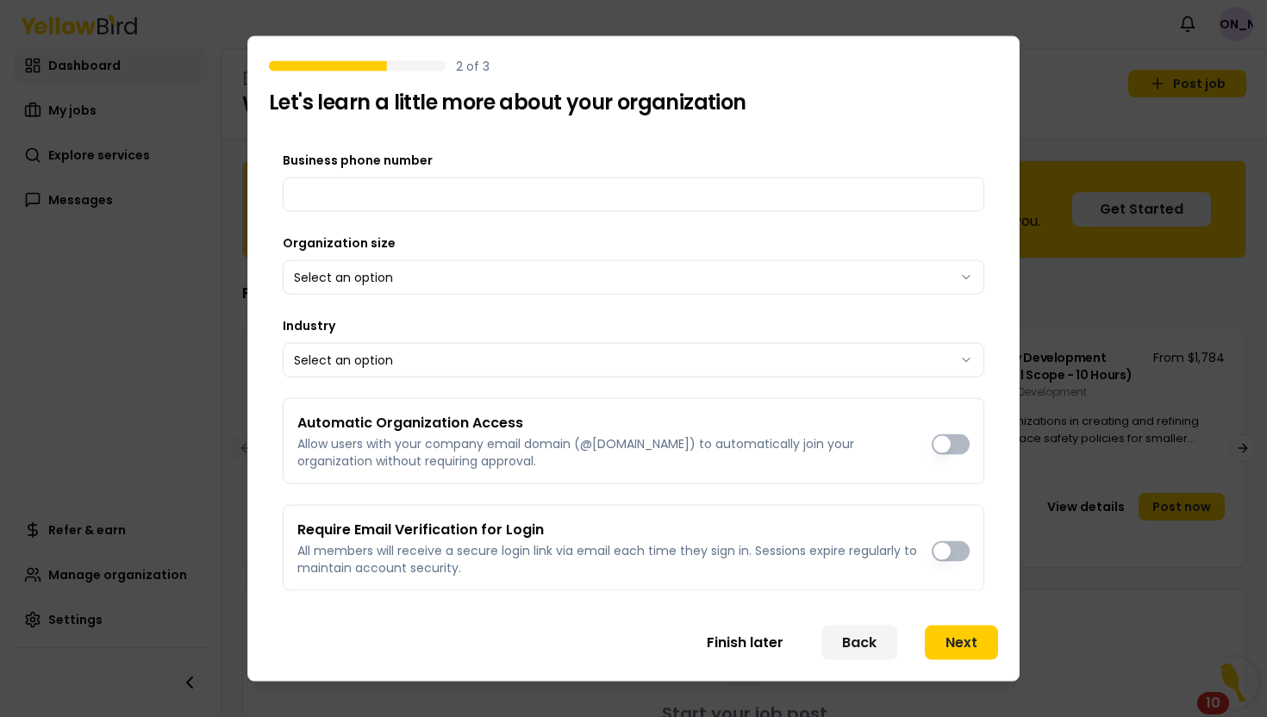
click at [952, 552] on button "Require Email Verification for Login" at bounding box center [951, 551] width 38 height 21
click at [952, 640] on button "Next" at bounding box center [961, 642] width 73 height 34
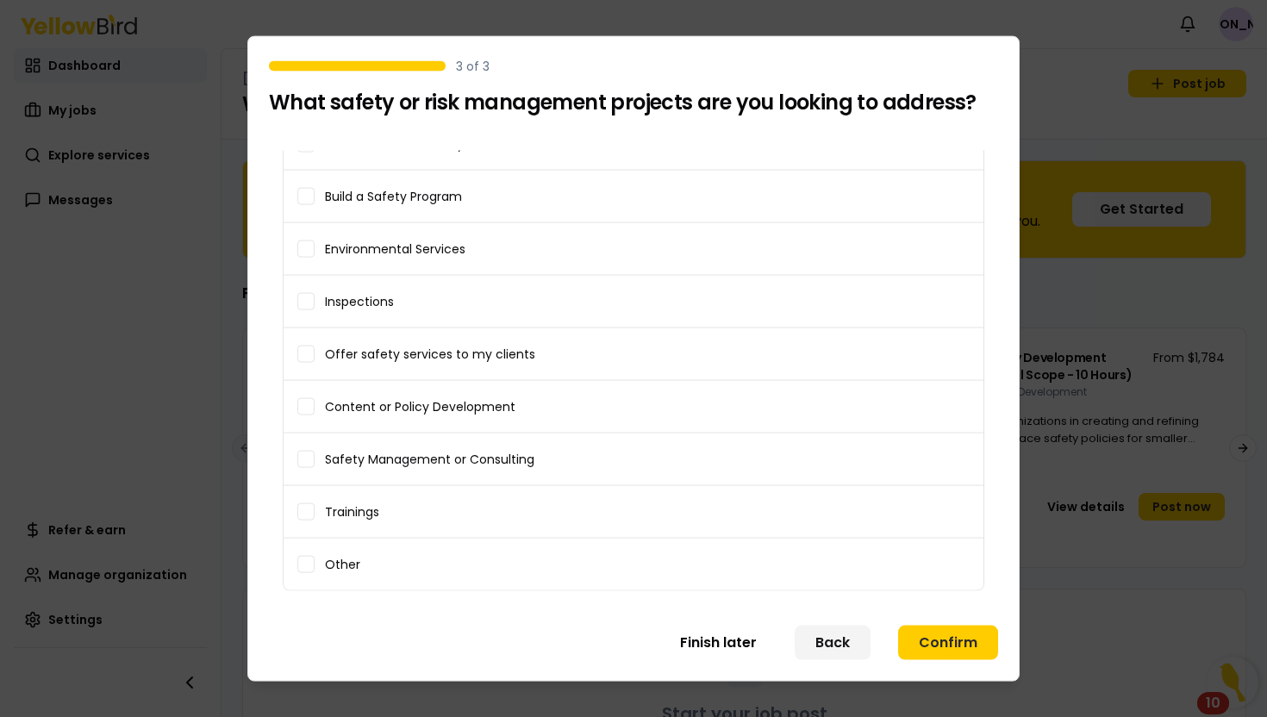
scroll to position [0, 0]
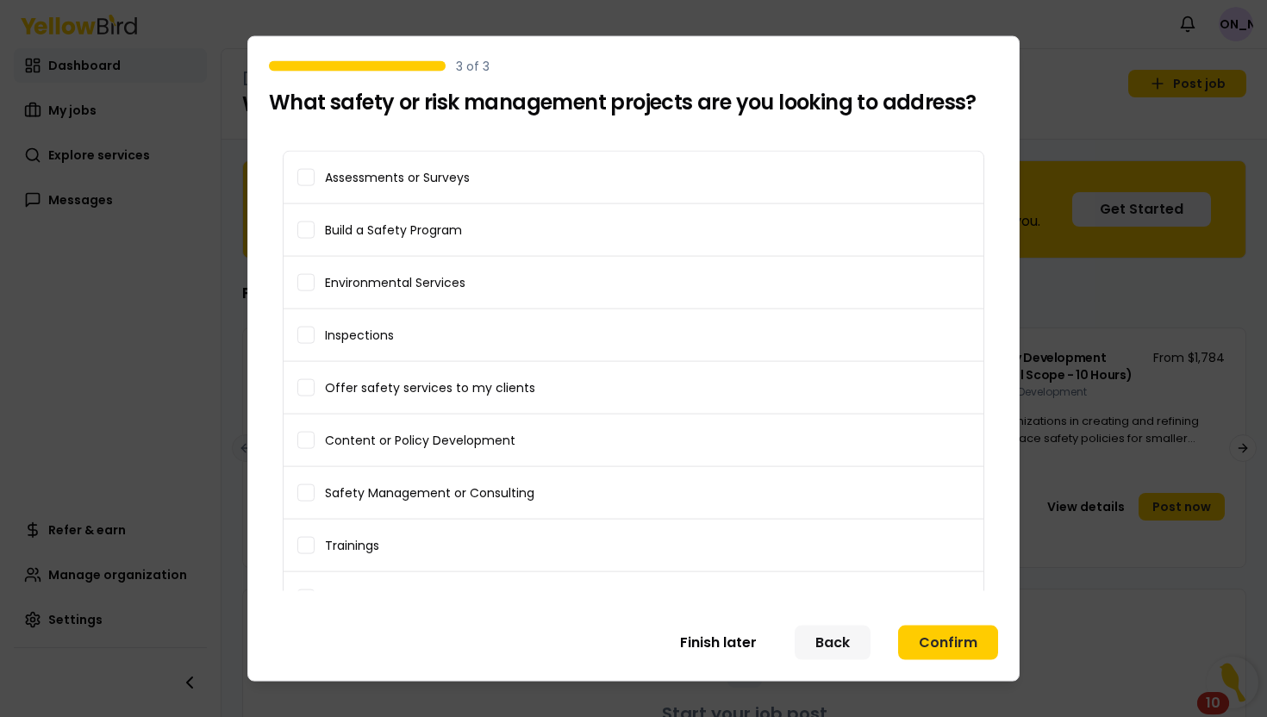
click at [824, 639] on button "Back" at bounding box center [833, 642] width 76 height 34
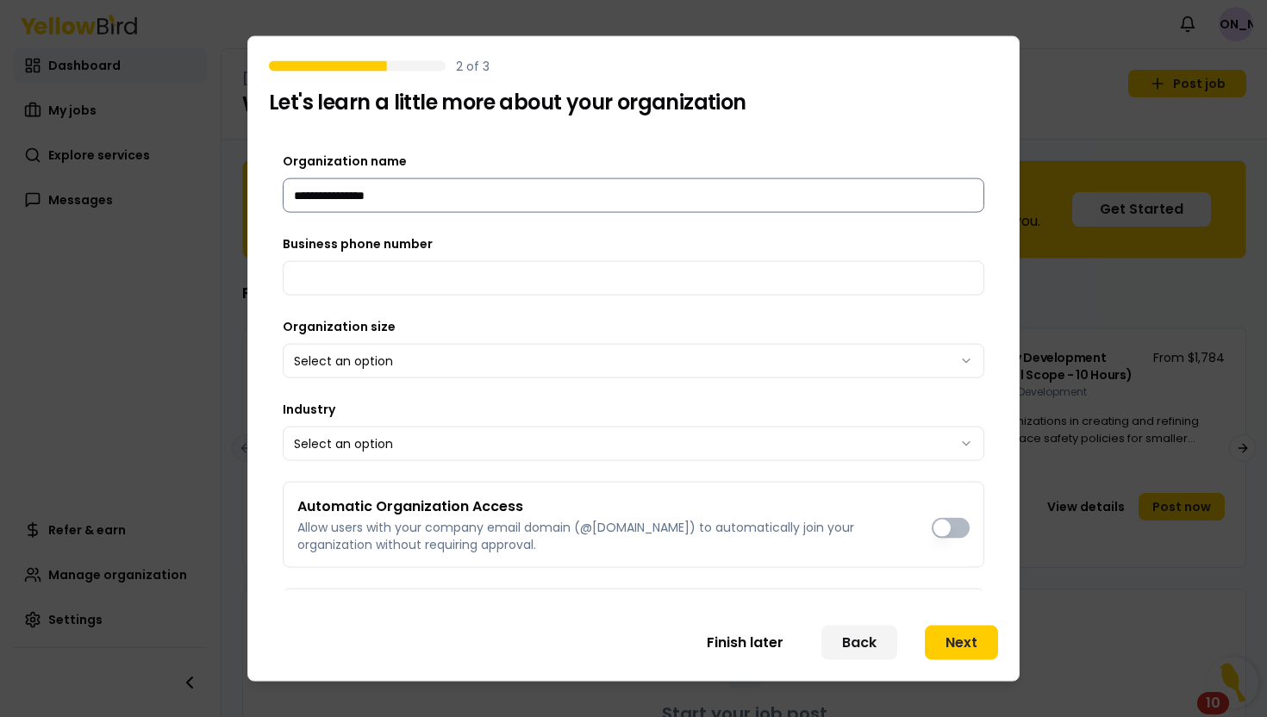
click at [341, 191] on input "**********" at bounding box center [634, 195] width 702 height 34
type input "*"
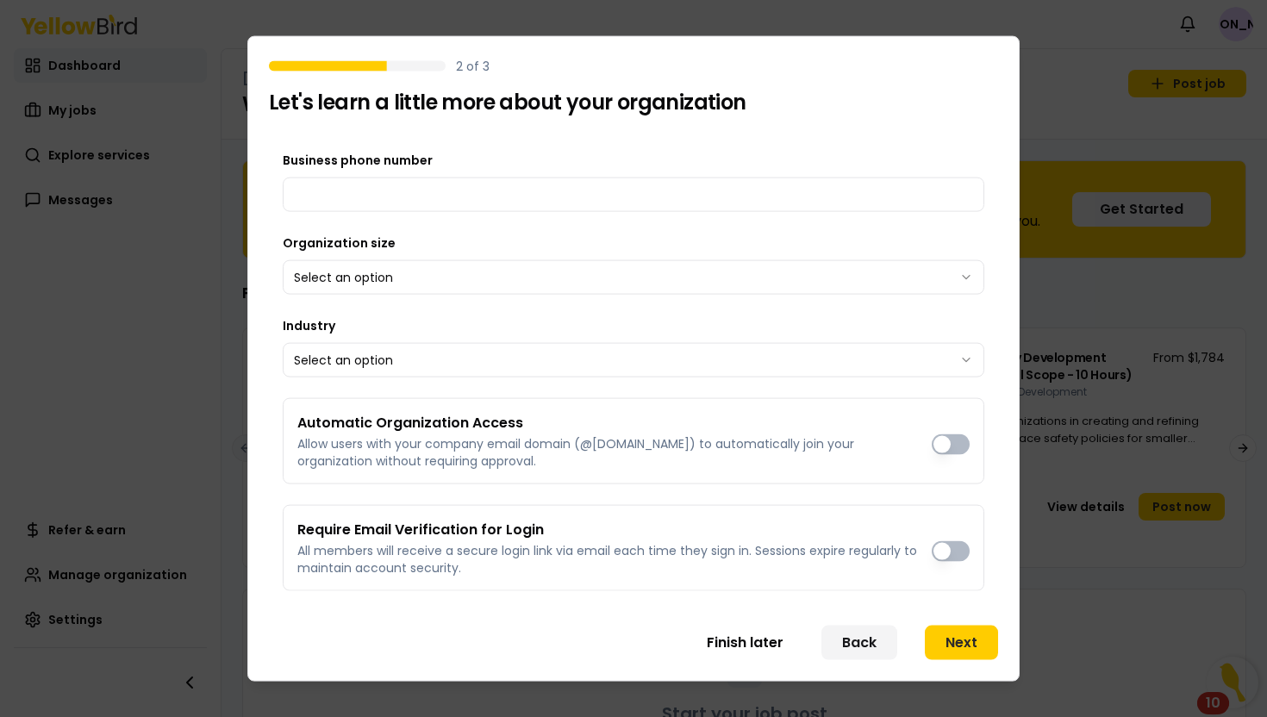
type input "**********"
click at [690, 302] on div "**********" at bounding box center [634, 329] width 702 height 524
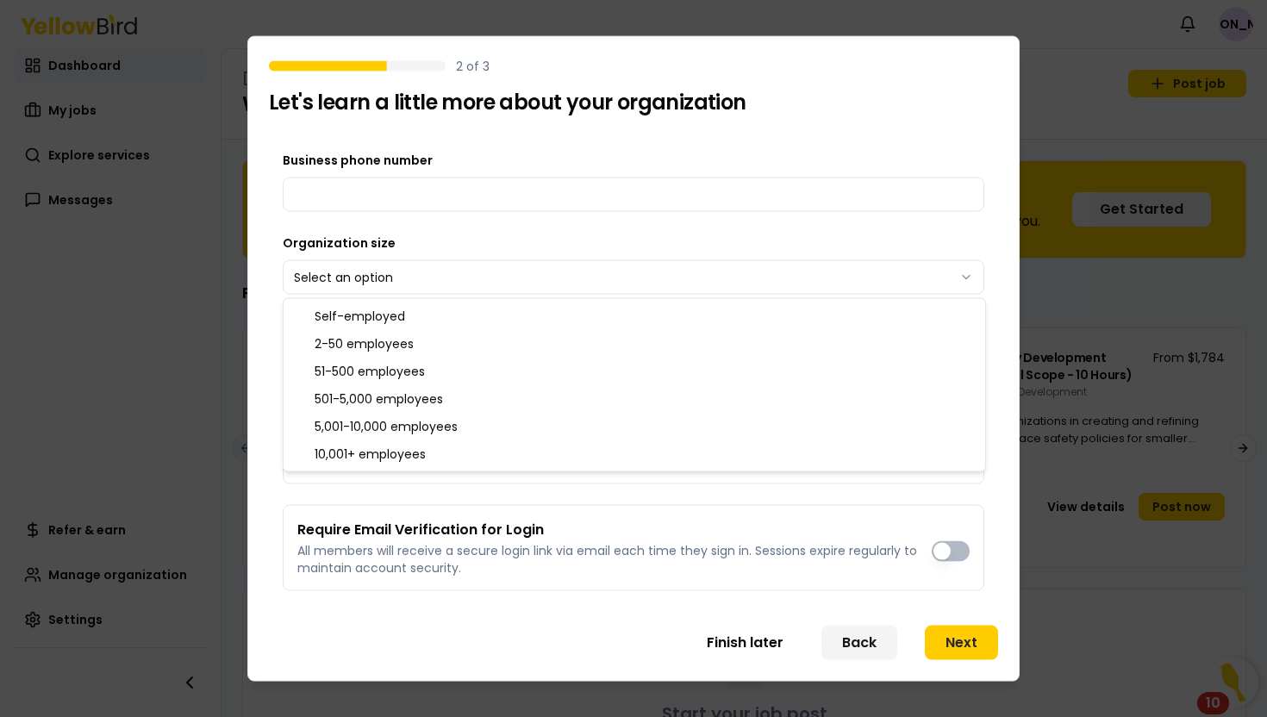
click at [690, 279] on body "Notifications JA Dashboard My jobs Explore services Messages Refer & earn Manag…" at bounding box center [633, 358] width 1267 height 717
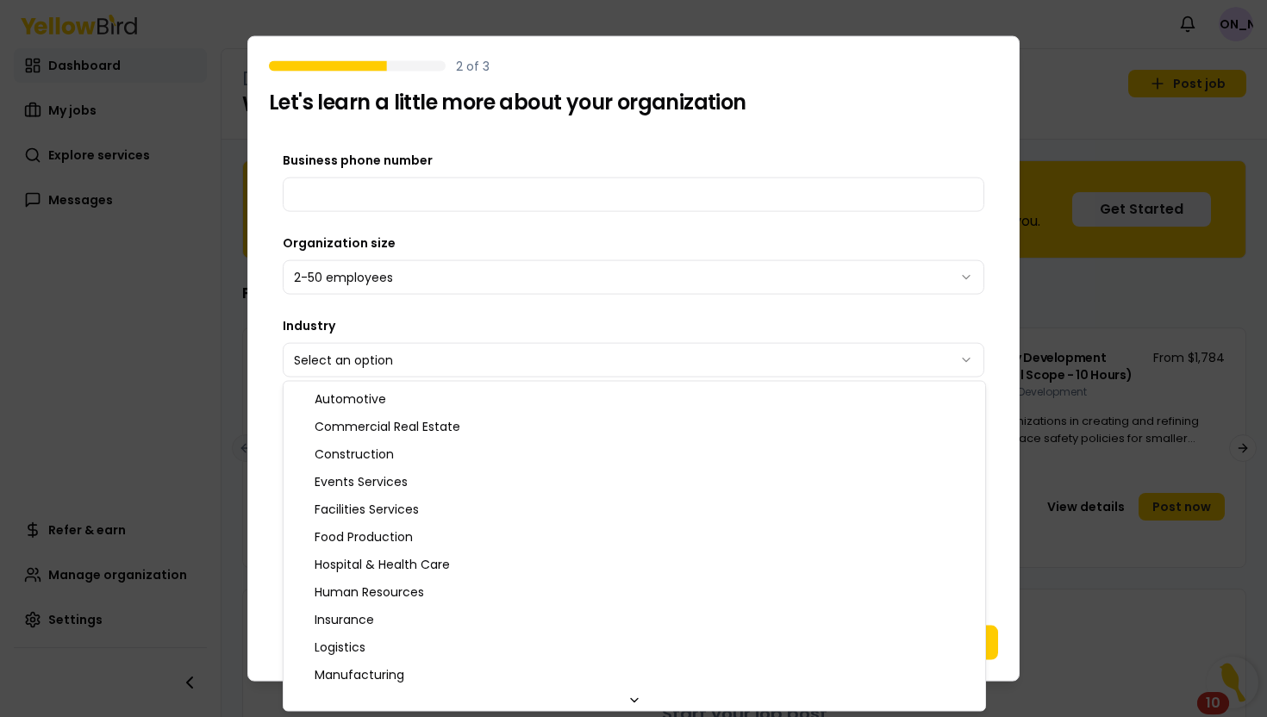
click at [671, 360] on body "Notifications JA Dashboard My jobs Explore services Messages Refer & earn Manag…" at bounding box center [633, 358] width 1267 height 717
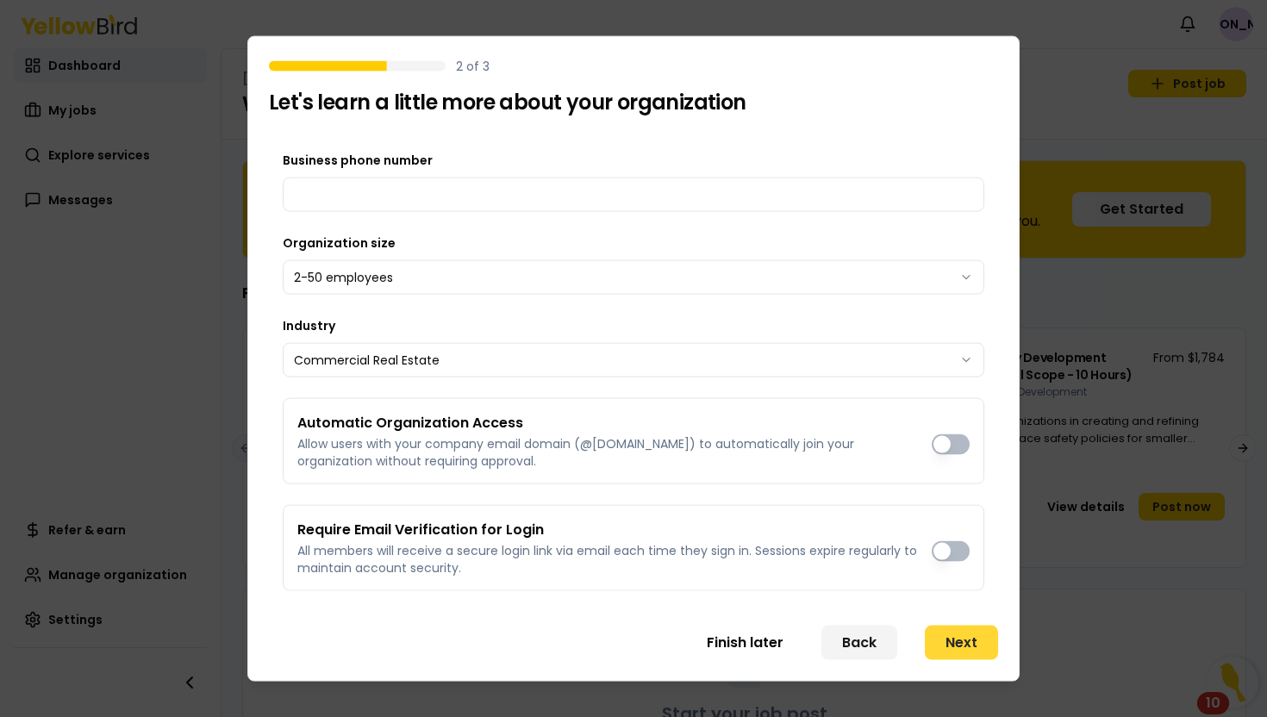
click at [971, 653] on button "Next" at bounding box center [961, 642] width 73 height 34
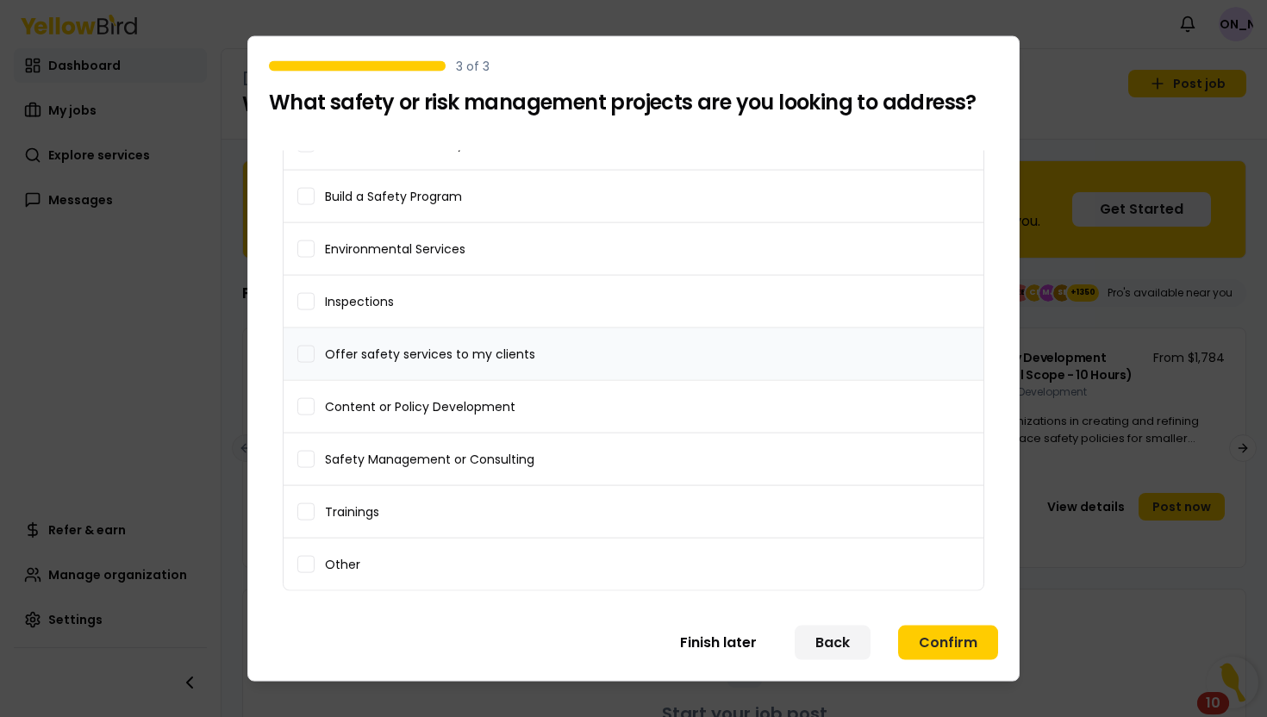
scroll to position [0, 0]
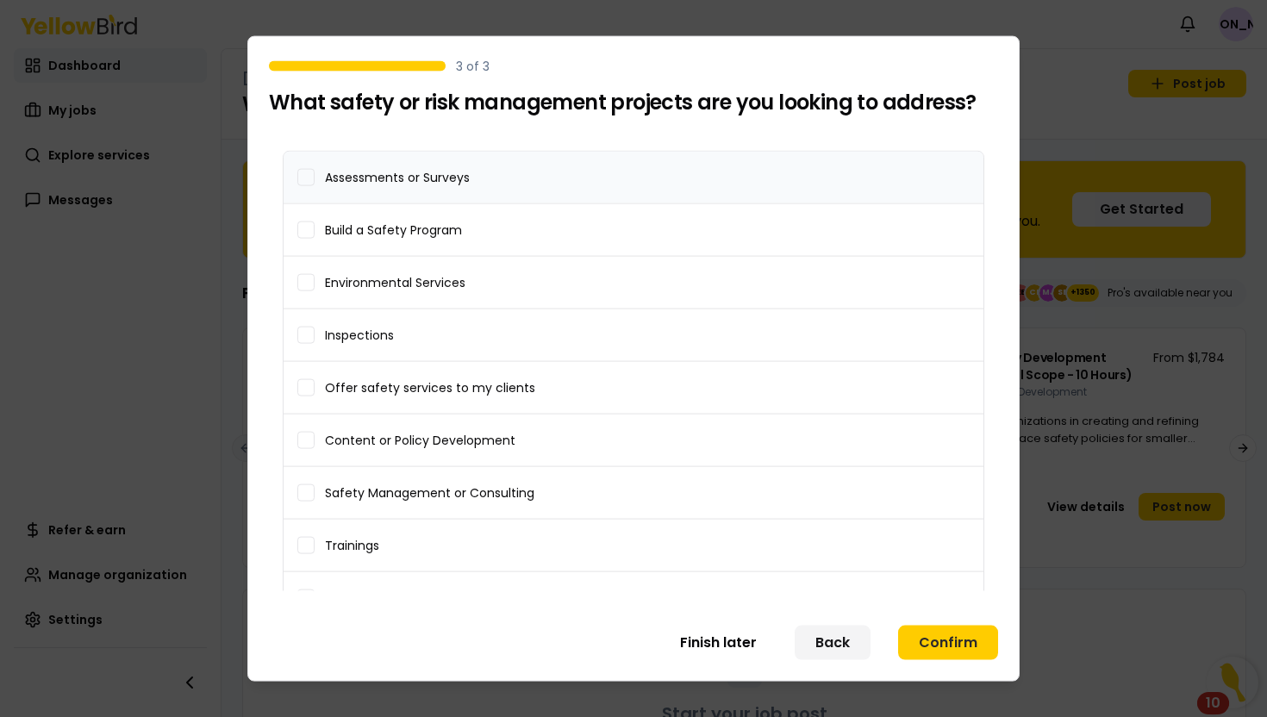
click at [437, 184] on span "Assessments or Surveys" at bounding box center [397, 178] width 145 height 12
click at [315, 184] on button "Assessments or Surveys" at bounding box center [305, 177] width 17 height 17
click at [937, 647] on button "Confirm" at bounding box center [948, 642] width 100 height 34
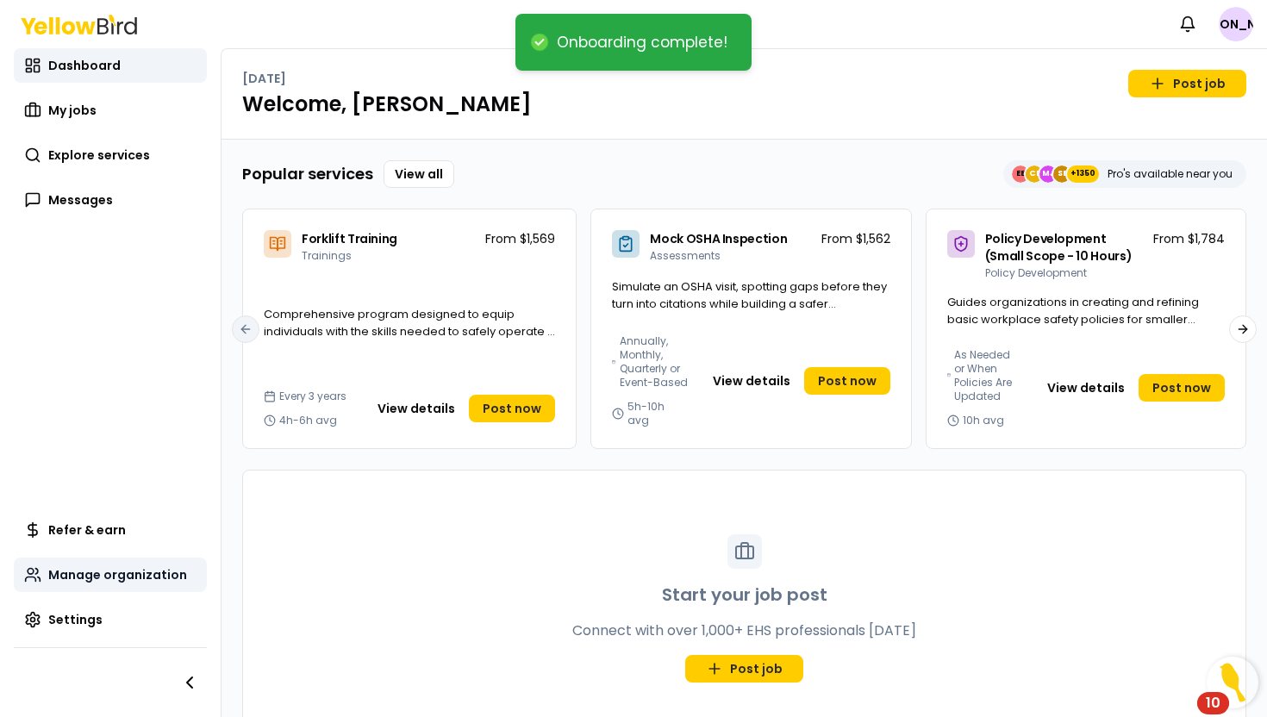
click at [143, 576] on span "Manage organization" at bounding box center [117, 574] width 139 height 17
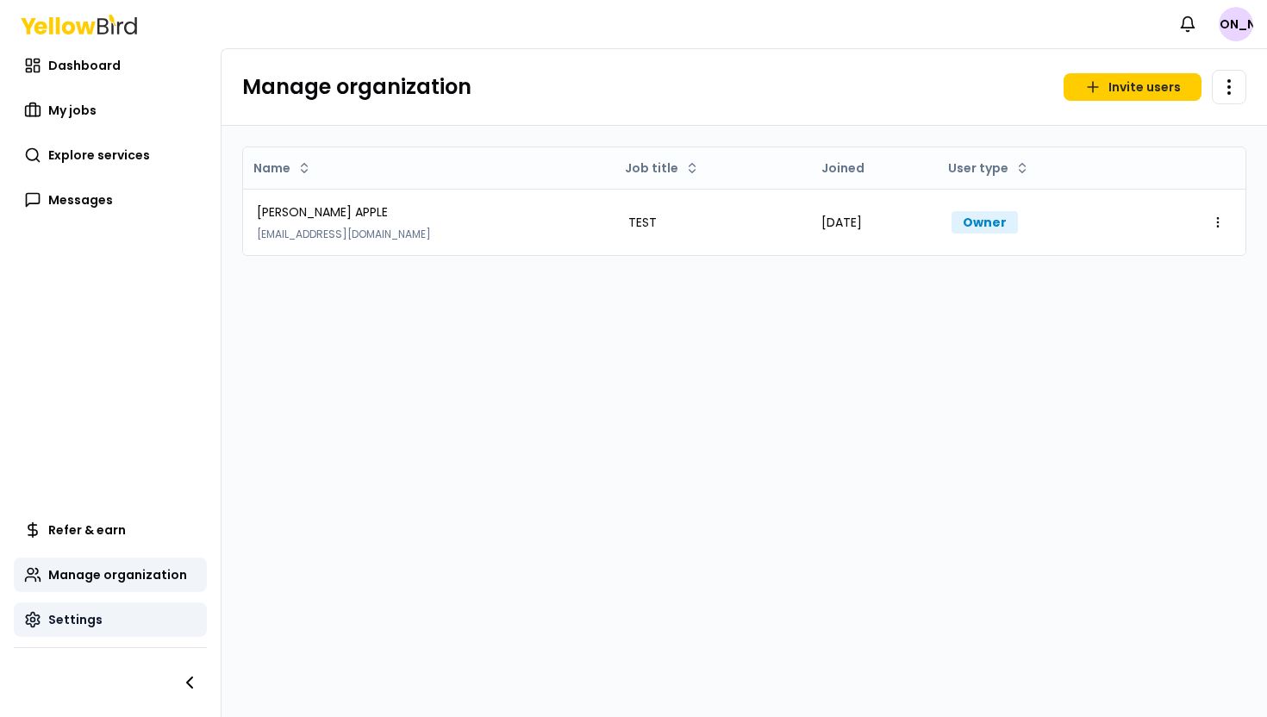
click at [145, 617] on link "Settings" at bounding box center [110, 619] width 193 height 34
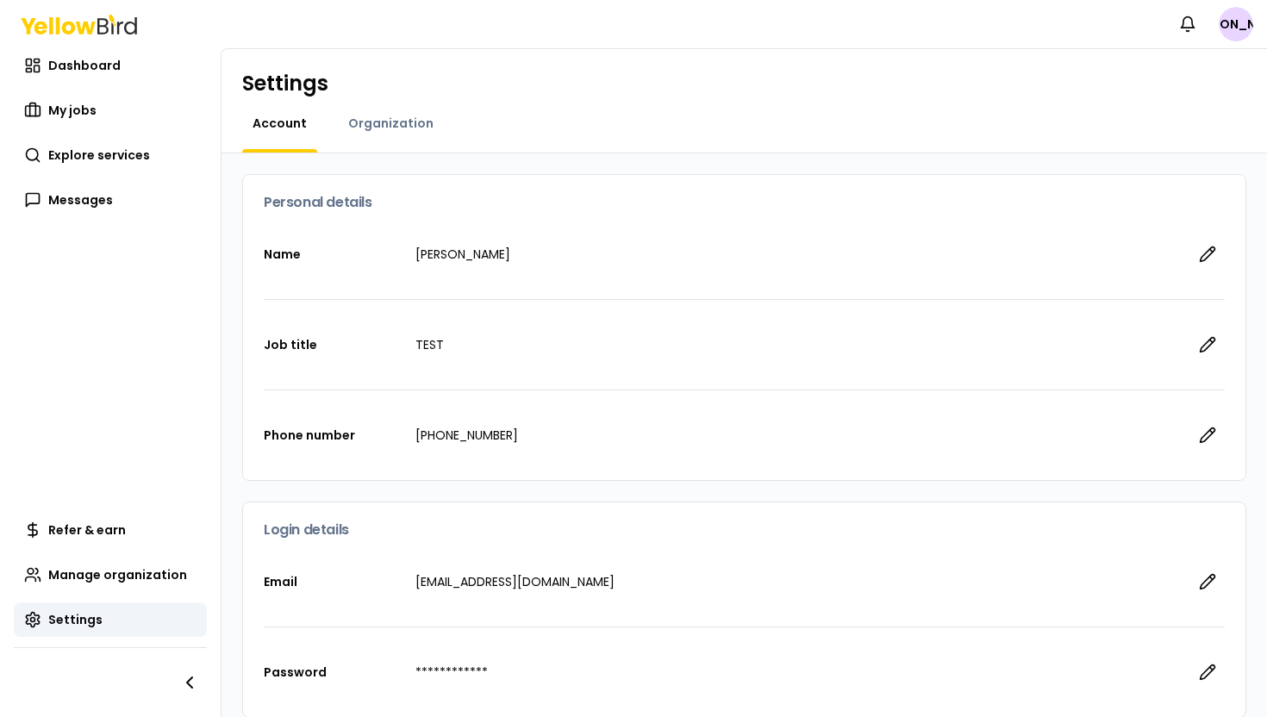
click at [407, 111] on div "Settings Account Organization" at bounding box center [744, 101] width 1045 height 104
click at [407, 119] on span "Organization" at bounding box center [390, 123] width 85 height 17
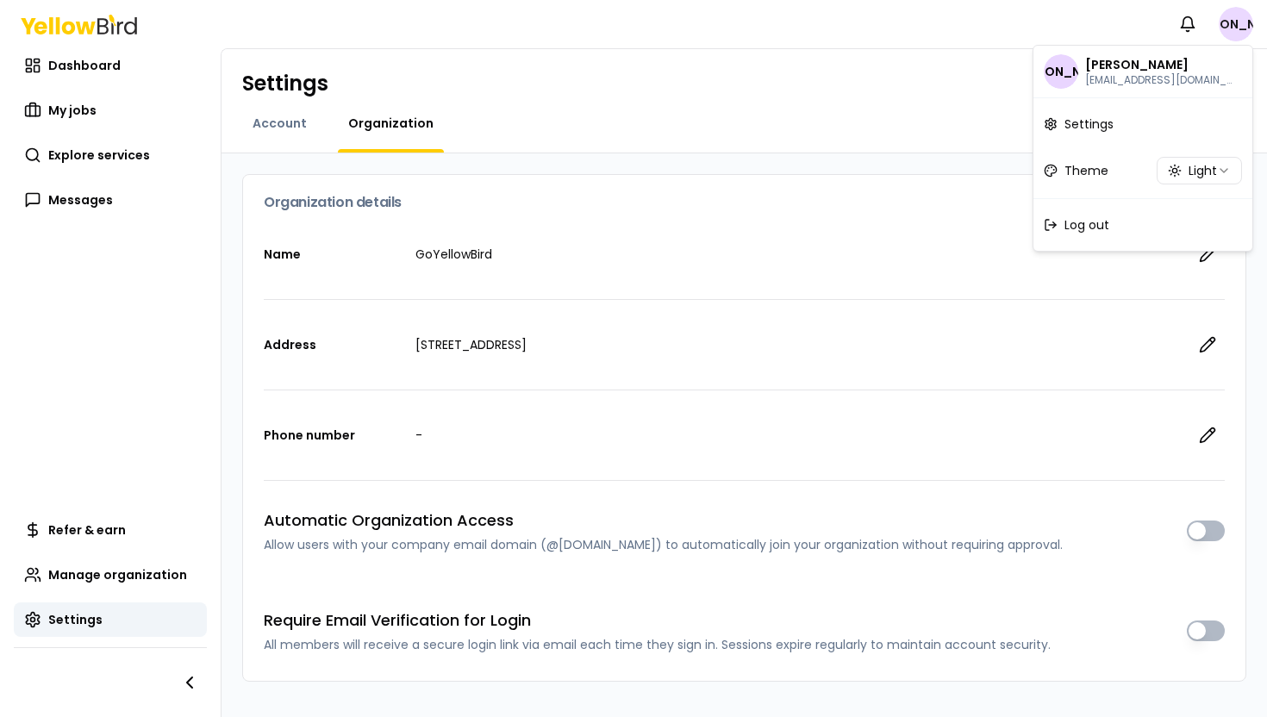
click at [1239, 33] on html "Notifications JA Dashboard My jobs Explore services Messages Refer & earn Manag…" at bounding box center [633, 358] width 1267 height 717
click at [1117, 228] on div "Log out" at bounding box center [1143, 225] width 212 height 45
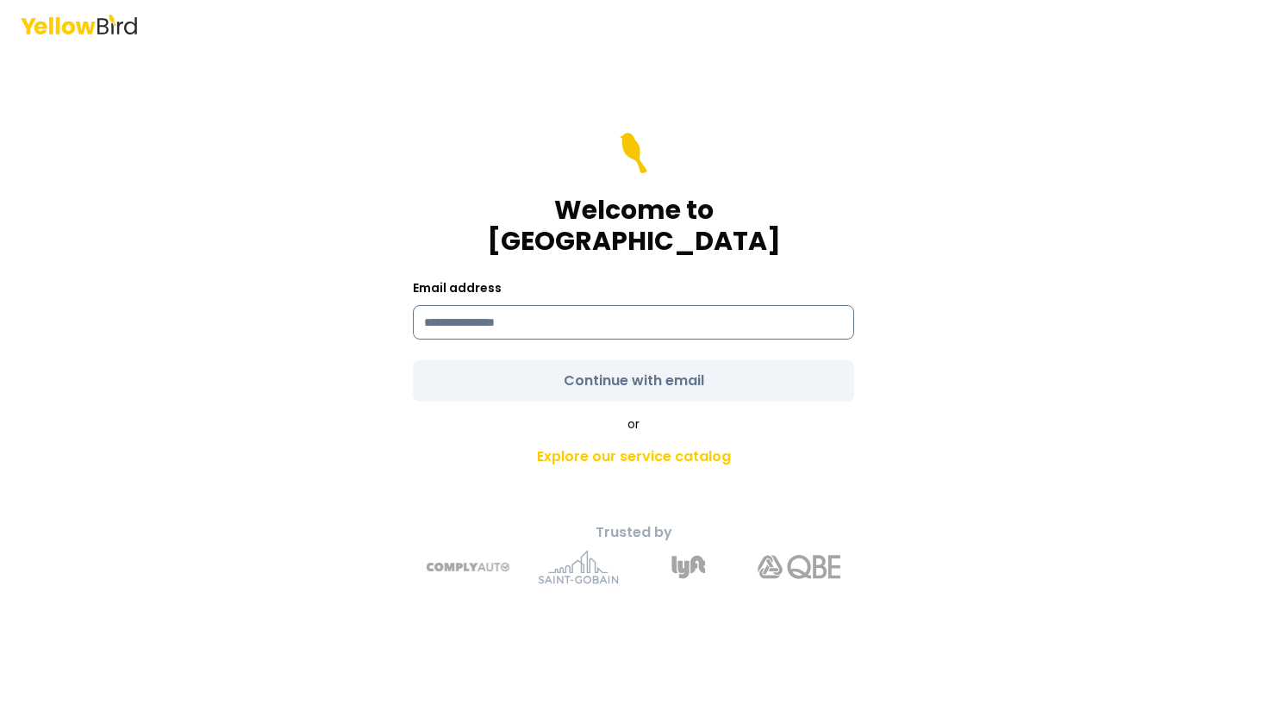
click at [689, 317] on input at bounding box center [633, 322] width 441 height 34
type input "**********"
click at [1135, 308] on div "**********" at bounding box center [633, 358] width 1267 height 717
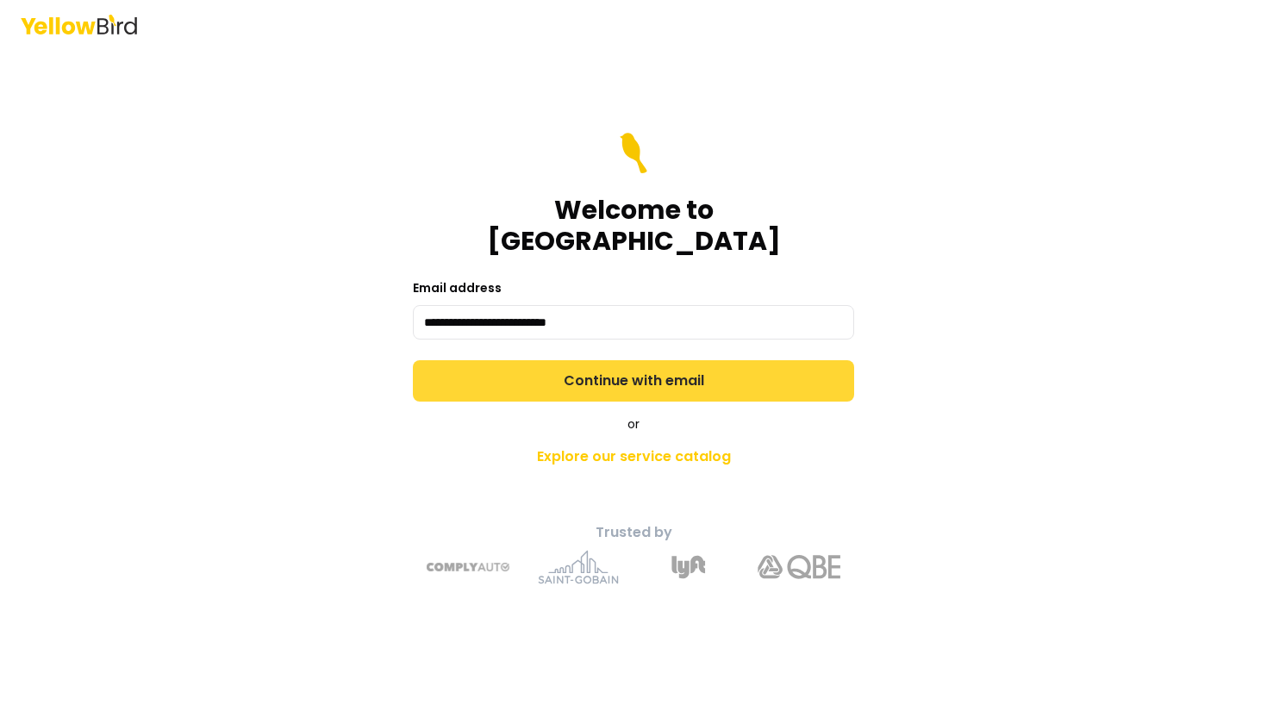
click at [751, 378] on button "Continue with email" at bounding box center [633, 380] width 441 height 41
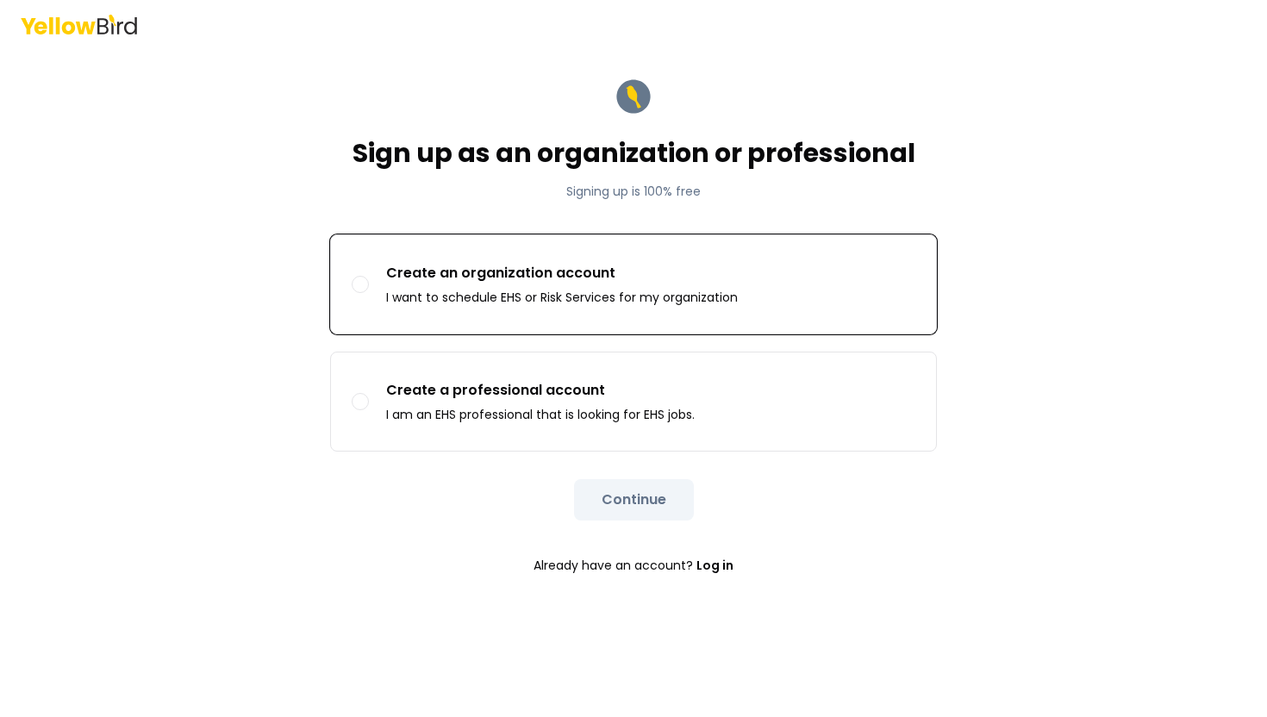
click at [703, 312] on label "Create an organization account I want to schedule EHS or Risk Services for my o…" at bounding box center [633, 284] width 605 height 98
click at [369, 293] on button "Create an organization account I want to schedule EHS or Risk Services for my o…" at bounding box center [360, 284] width 17 height 17
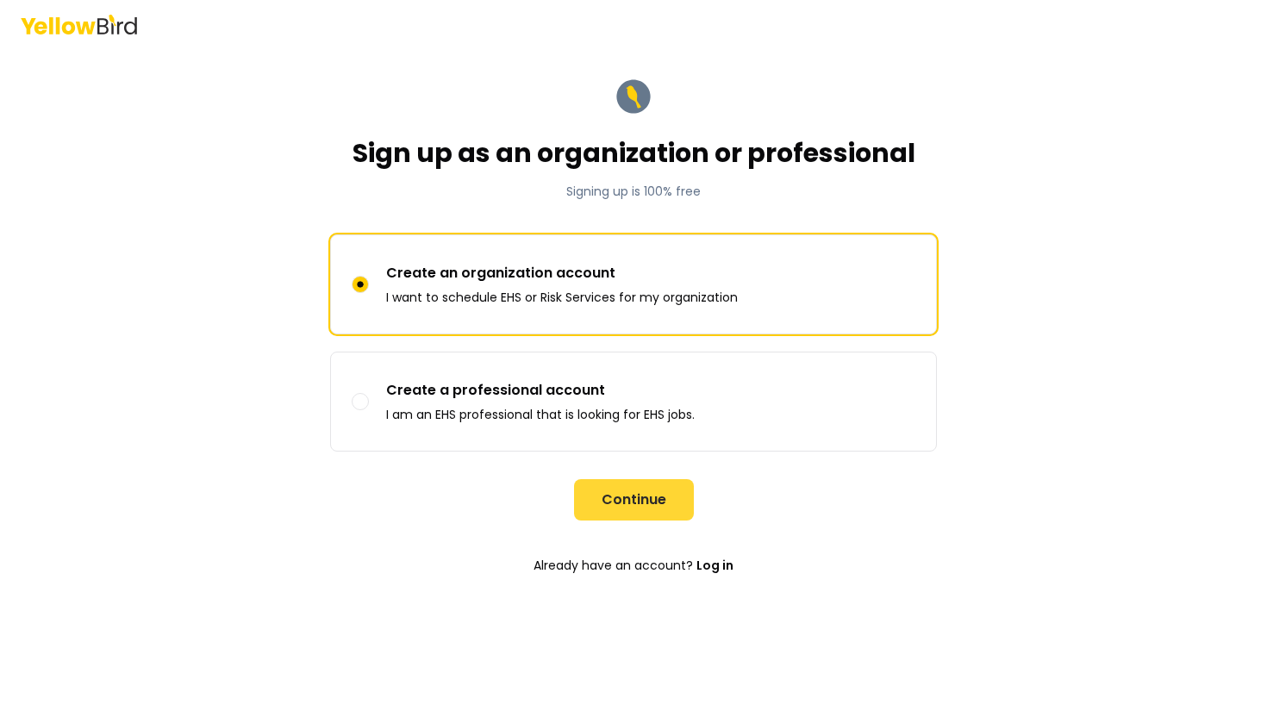
click at [627, 497] on button "Continue" at bounding box center [634, 499] width 120 height 41
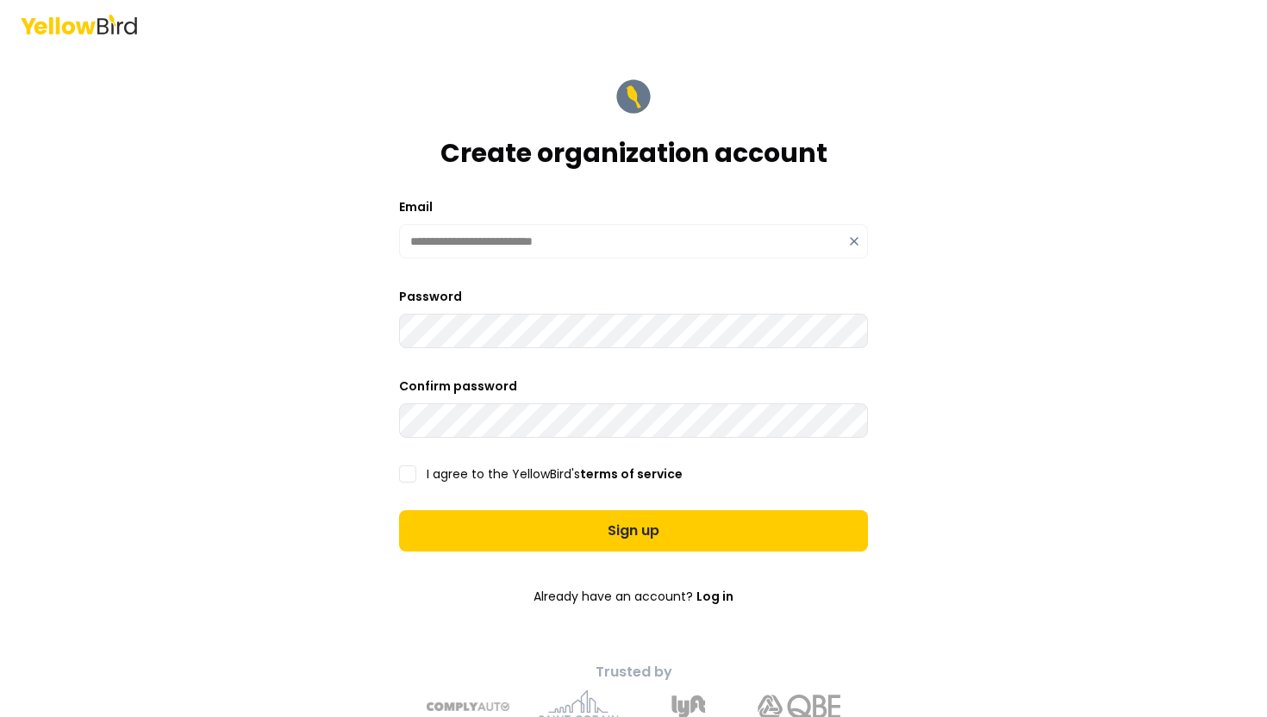
click at [405, 476] on button "I agree to the YellowBird's terms of service" at bounding box center [407, 473] width 17 height 17
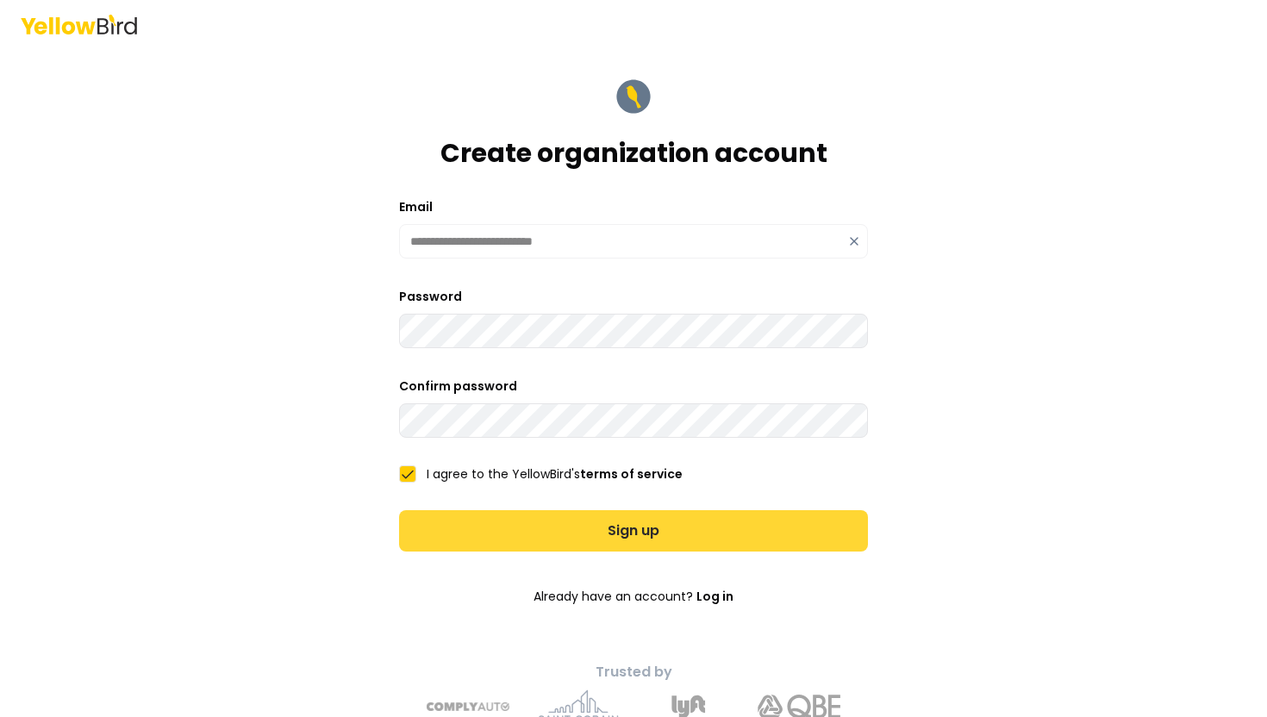
click at [438, 527] on button "Sign up" at bounding box center [633, 530] width 469 height 41
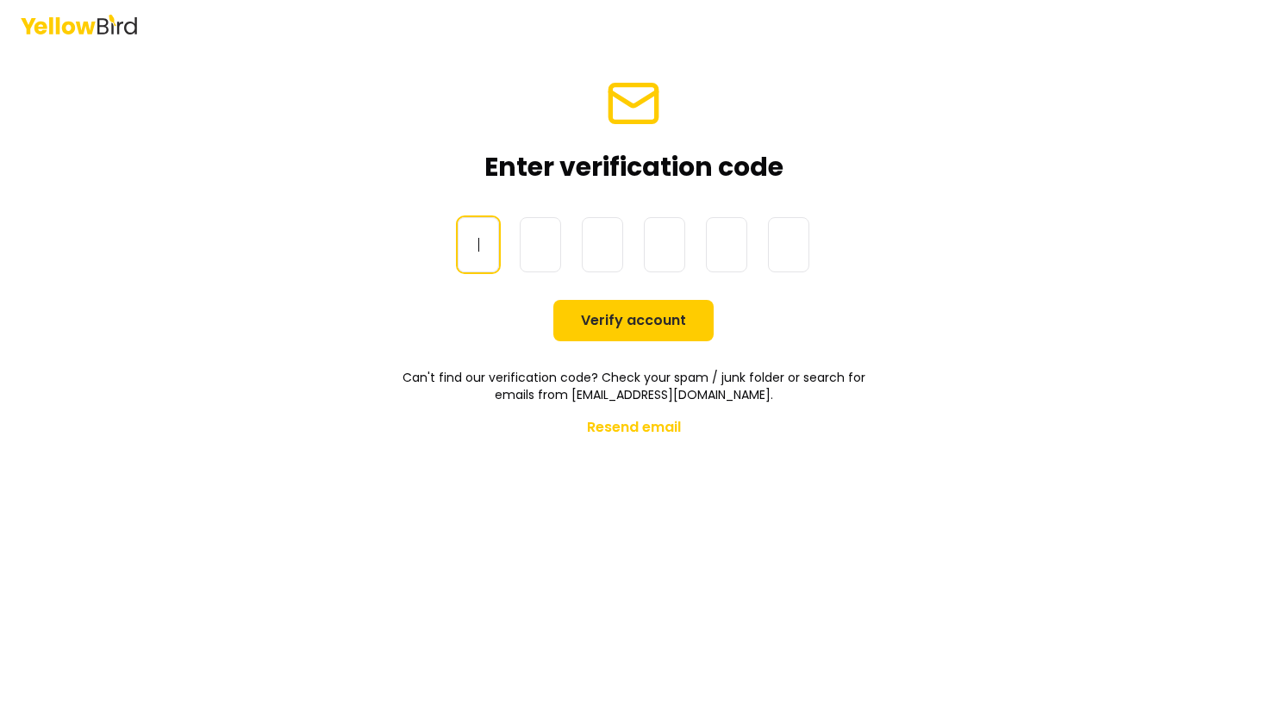
paste input "******"
type input "******"
